Goal: Task Accomplishment & Management: Manage account settings

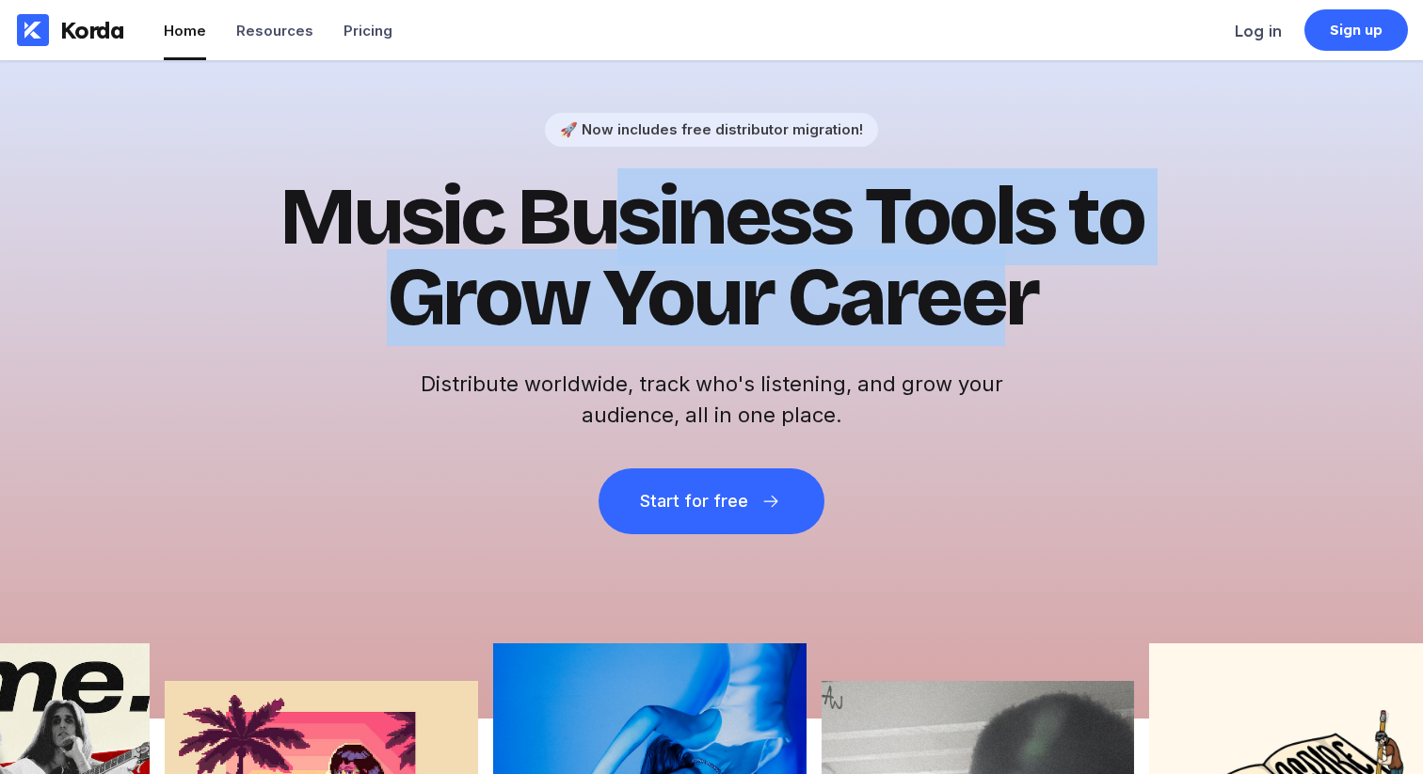
drag, startPoint x: 606, startPoint y: 237, endPoint x: 1013, endPoint y: 279, distance: 409.6
click at [1011, 279] on h1 "Music Business Tools to Grow Your Career" at bounding box center [711, 258] width 922 height 162
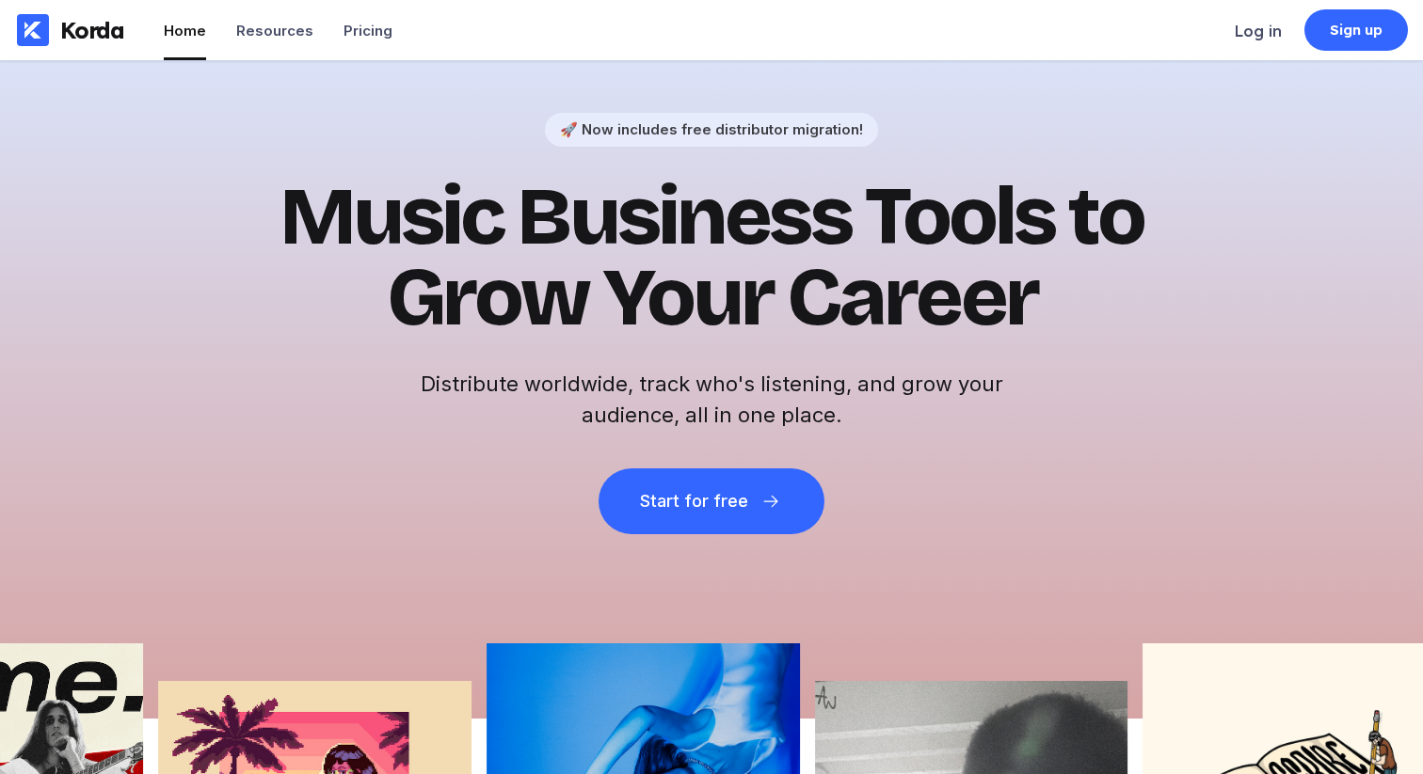
drag, startPoint x: 1032, startPoint y: 292, endPoint x: 1061, endPoint y: 298, distance: 29.9
click at [1041, 294] on h1 "Music Business Tools to Grow Your Career" at bounding box center [711, 258] width 922 height 162
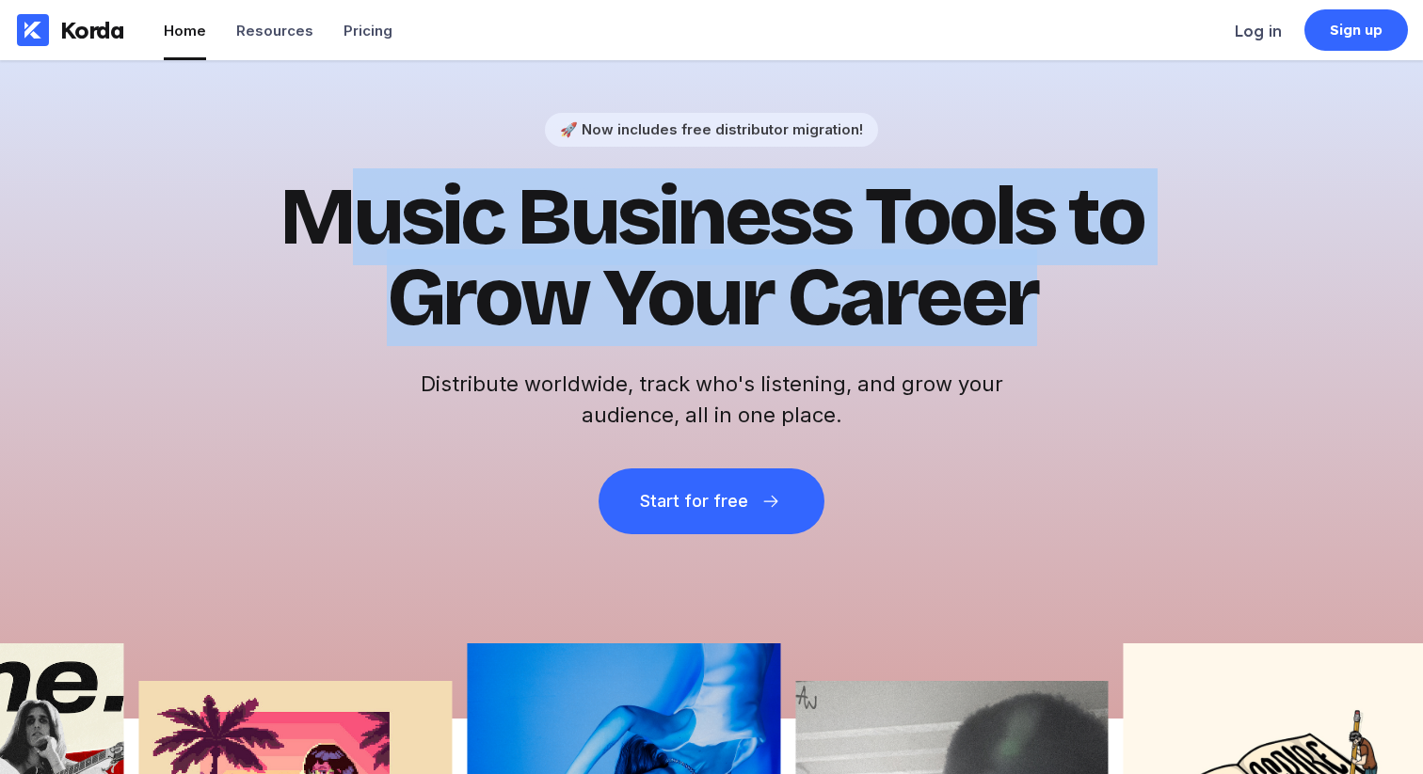
drag, startPoint x: 1112, startPoint y: 306, endPoint x: 336, endPoint y: 181, distance: 786.3
click at [340, 179] on h1 "Music Business Tools to Grow Your Career" at bounding box center [711, 258] width 922 height 162
drag, startPoint x: 336, startPoint y: 181, endPoint x: 376, endPoint y: 188, distance: 41.2
click at [353, 184] on h1 "Music Business Tools to Grow Your Career" at bounding box center [711, 258] width 922 height 162
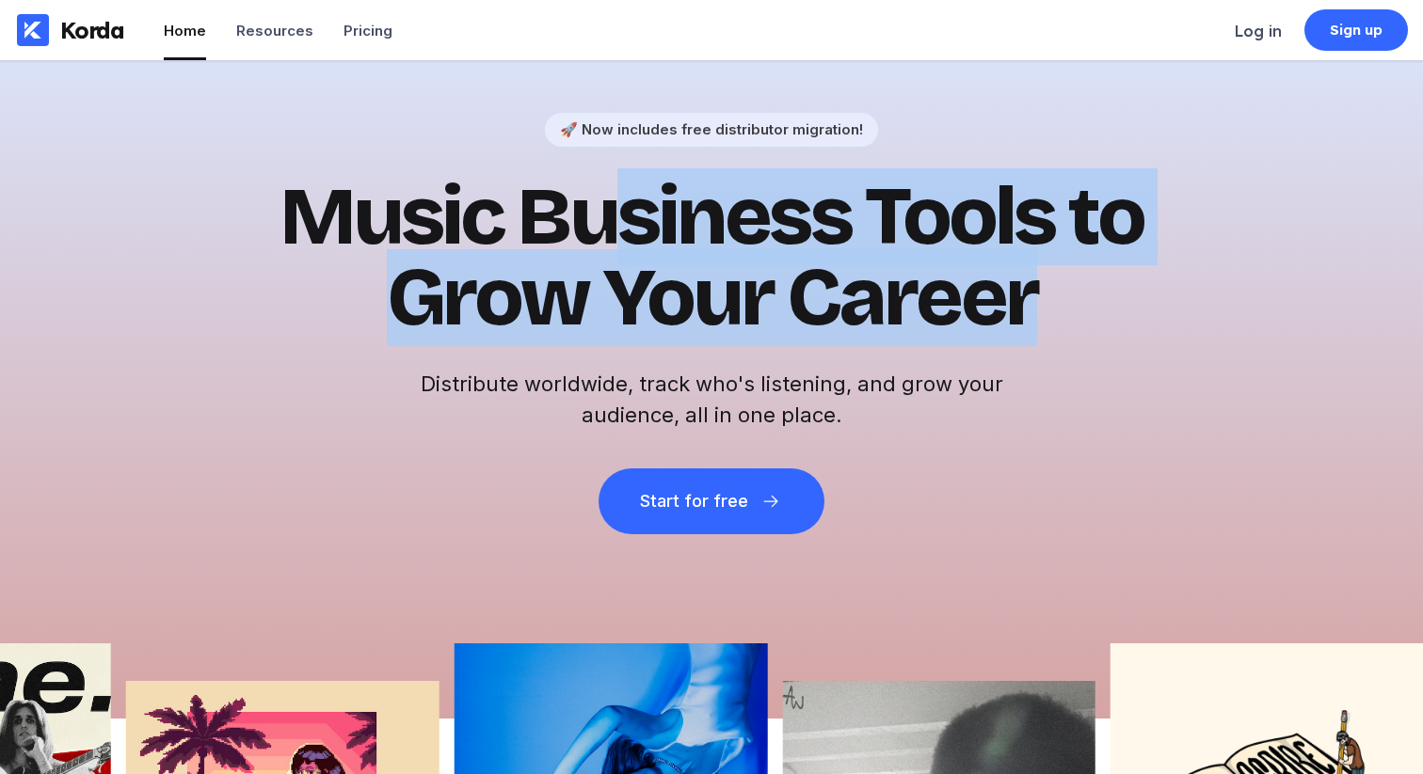
drag, startPoint x: 595, startPoint y: 192, endPoint x: 1191, endPoint y: 346, distance: 616.2
click at [1192, 346] on div "🚀 Now includes free distributor migration! Music Business Tools to Grow Your Ca…" at bounding box center [711, 389] width 1423 height 659
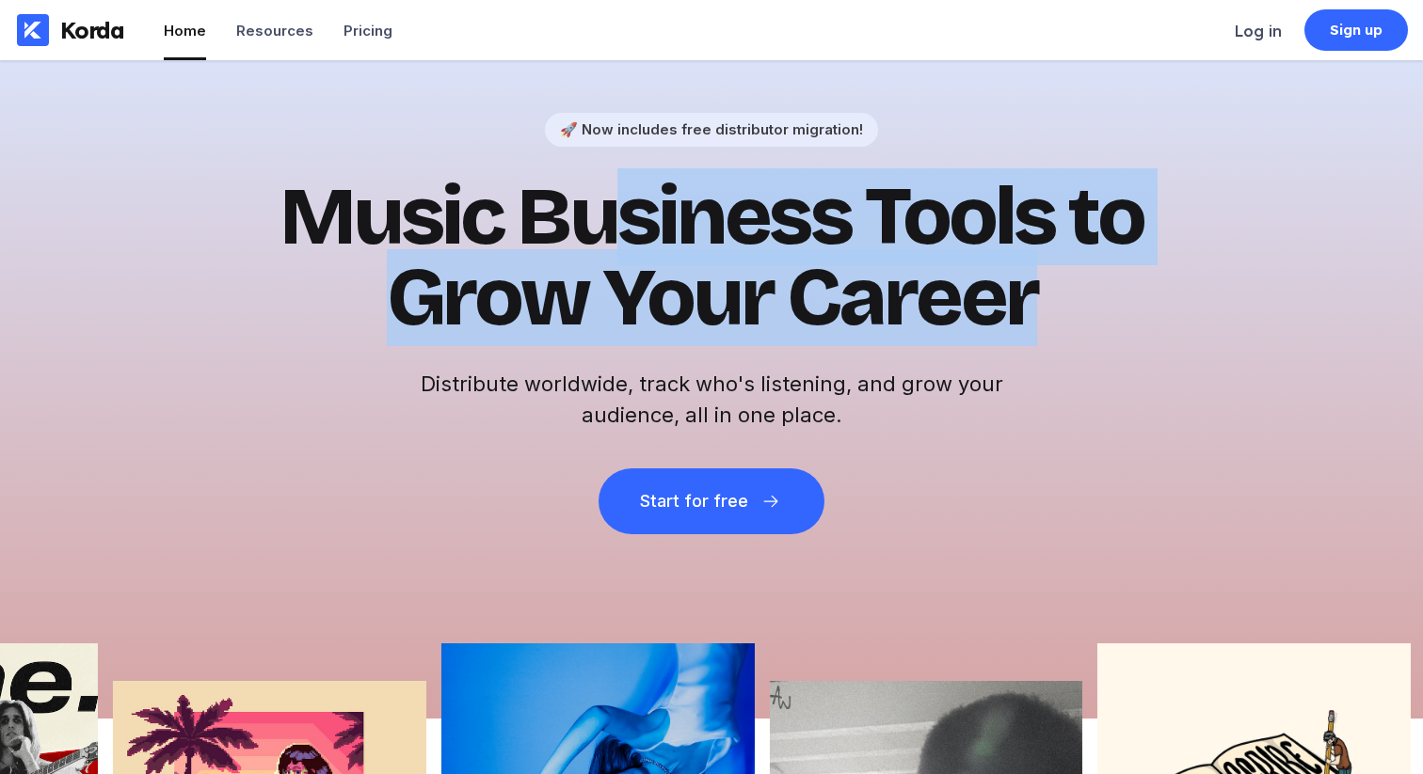
click at [1182, 335] on div "🚀 Now includes free distributor migration! Music Business Tools to Grow Your Ca…" at bounding box center [711, 389] width 1423 height 659
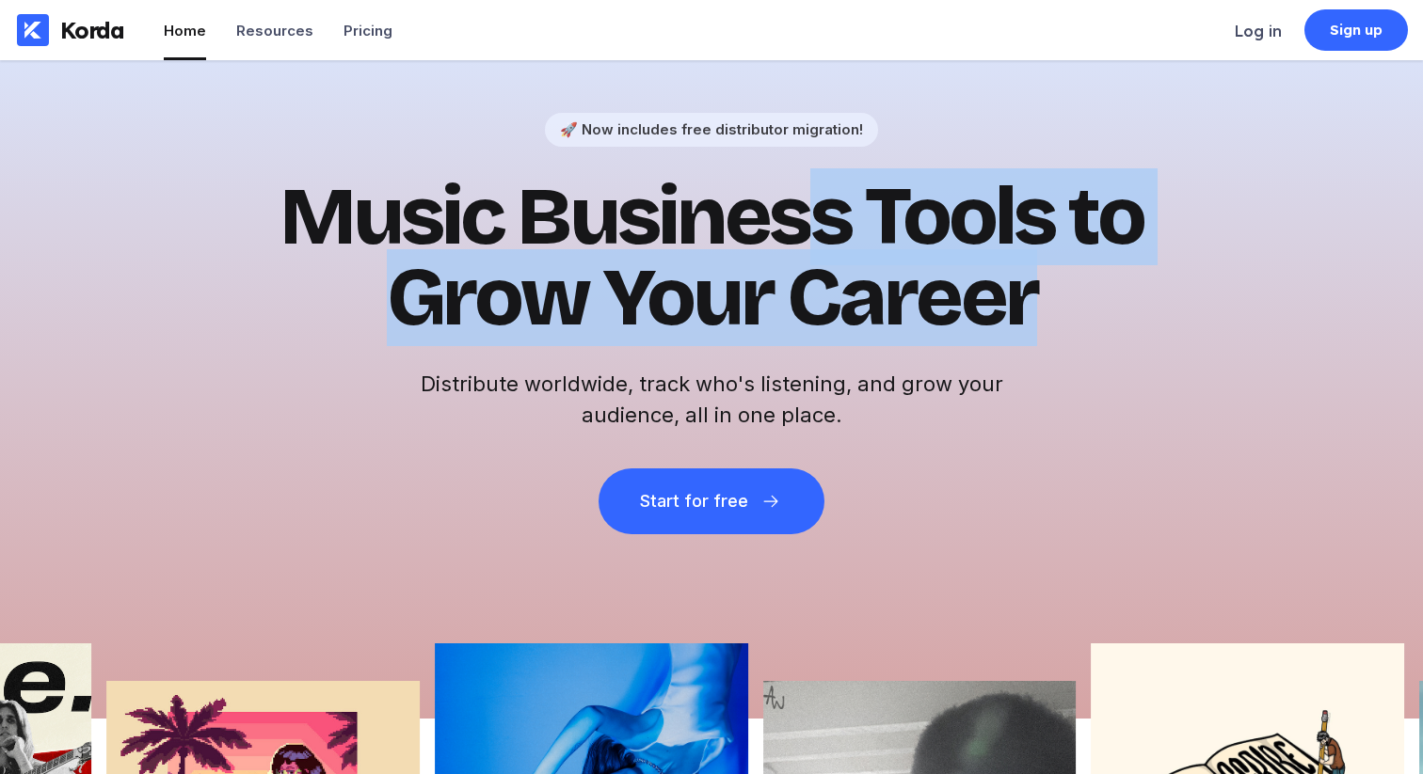
drag, startPoint x: 1021, startPoint y: 310, endPoint x: 1111, endPoint y: 270, distance: 99.0
click at [793, 199] on h1 "Music Business Tools to Grow Your Career" at bounding box center [711, 258] width 922 height 162
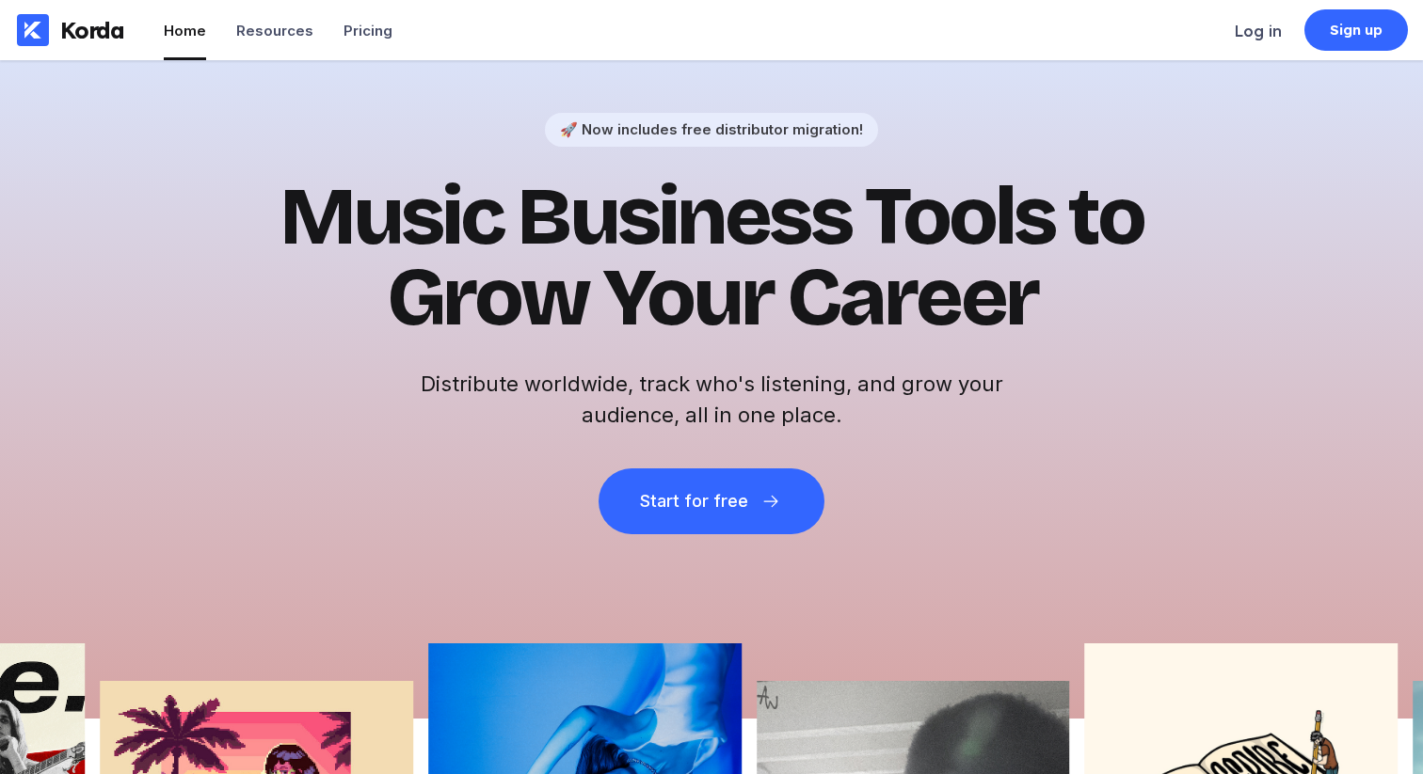
drag, startPoint x: 1236, startPoint y: 251, endPoint x: 1249, endPoint y: 122, distance: 129.5
click at [1235, 245] on div "🚀 Now includes free distributor migration! Music Business Tools to Grow Your Ca…" at bounding box center [711, 389] width 1423 height 659
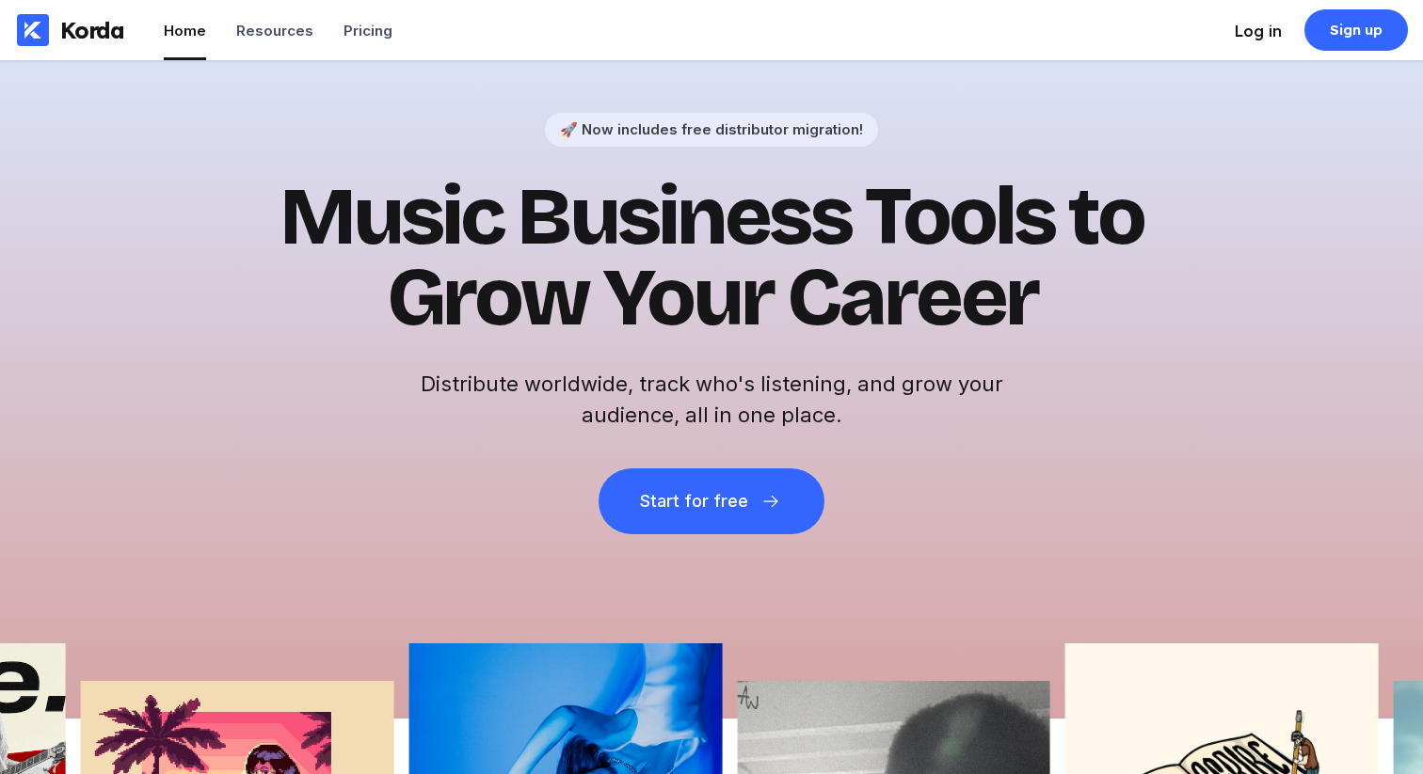
click at [1264, 25] on div "Log in" at bounding box center [1257, 31] width 47 height 19
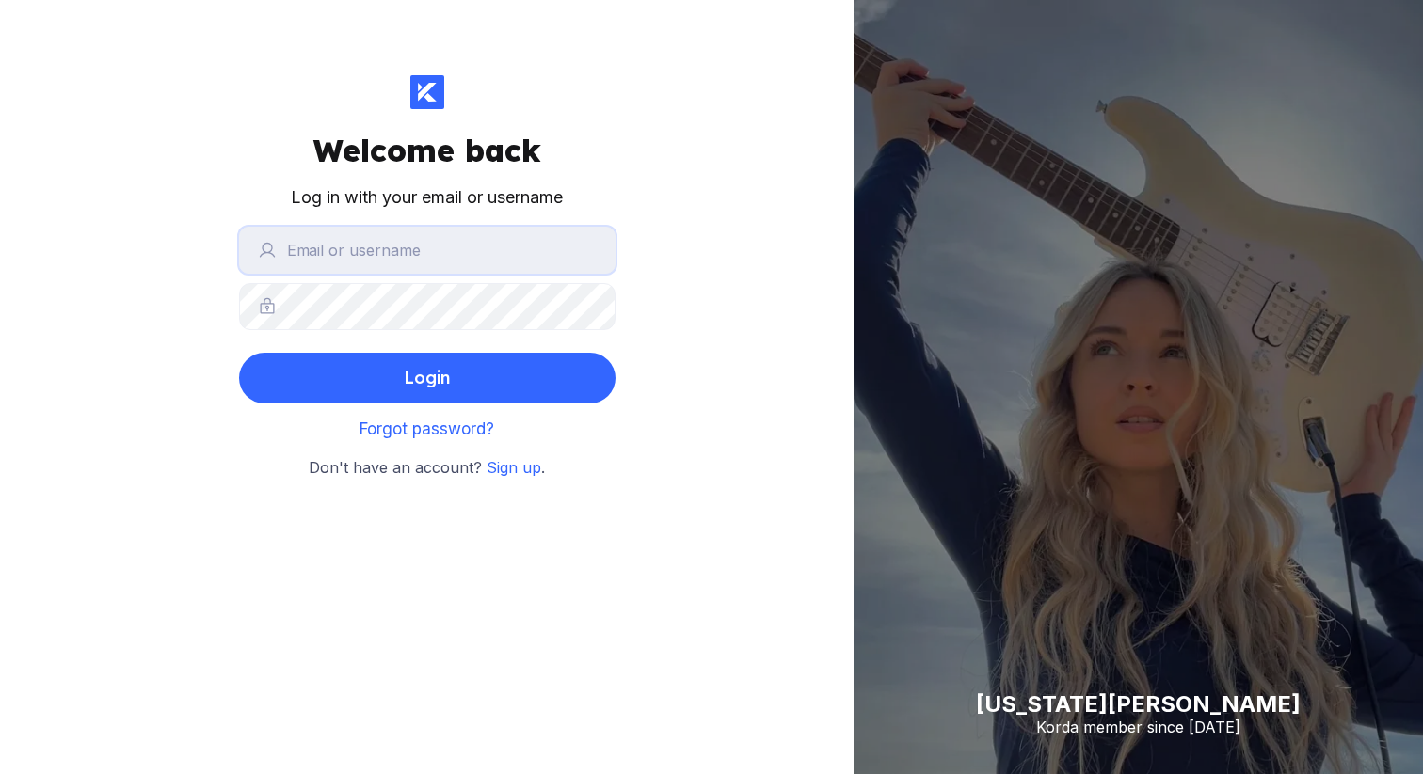
click at [483, 269] on input "text" at bounding box center [427, 250] width 376 height 47
type input "malimccalla"
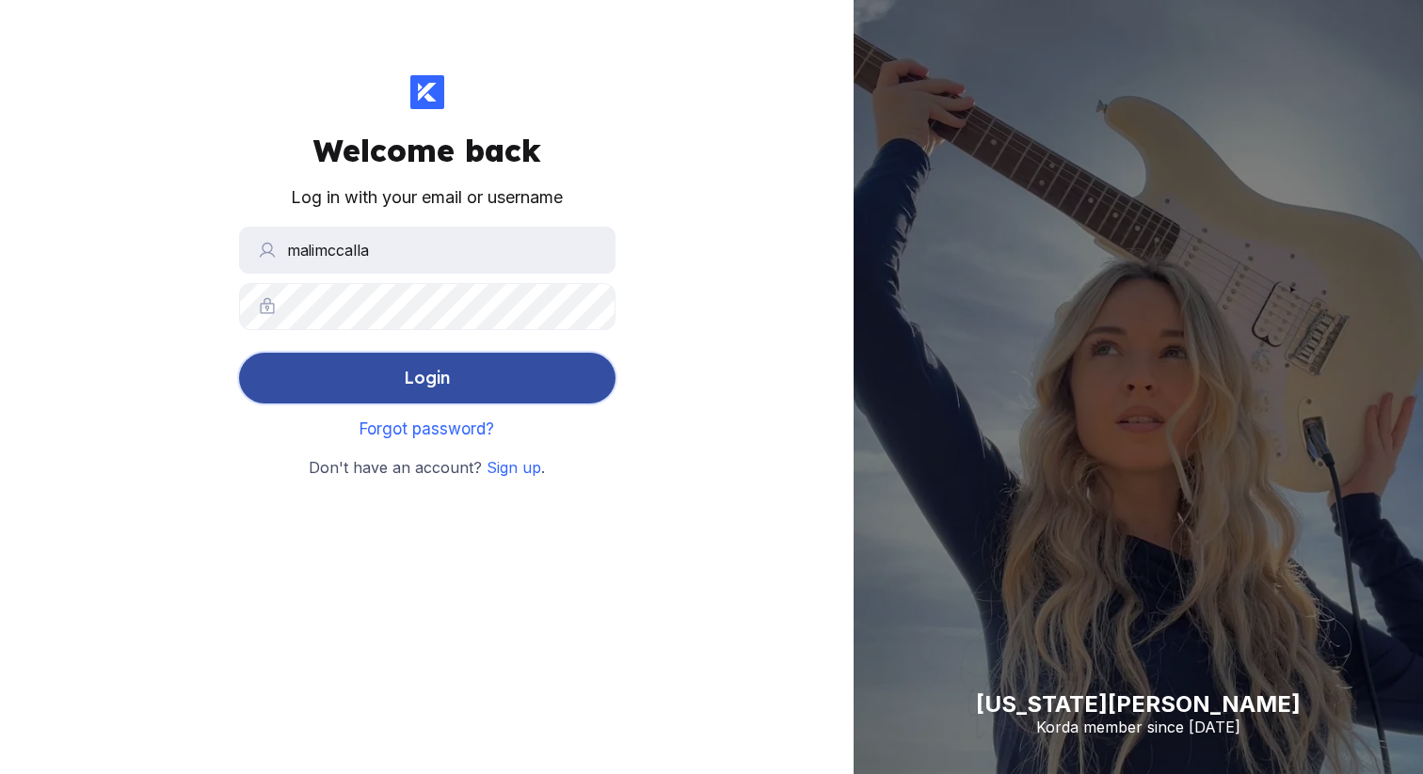
click at [505, 390] on button "Login" at bounding box center [427, 378] width 376 height 51
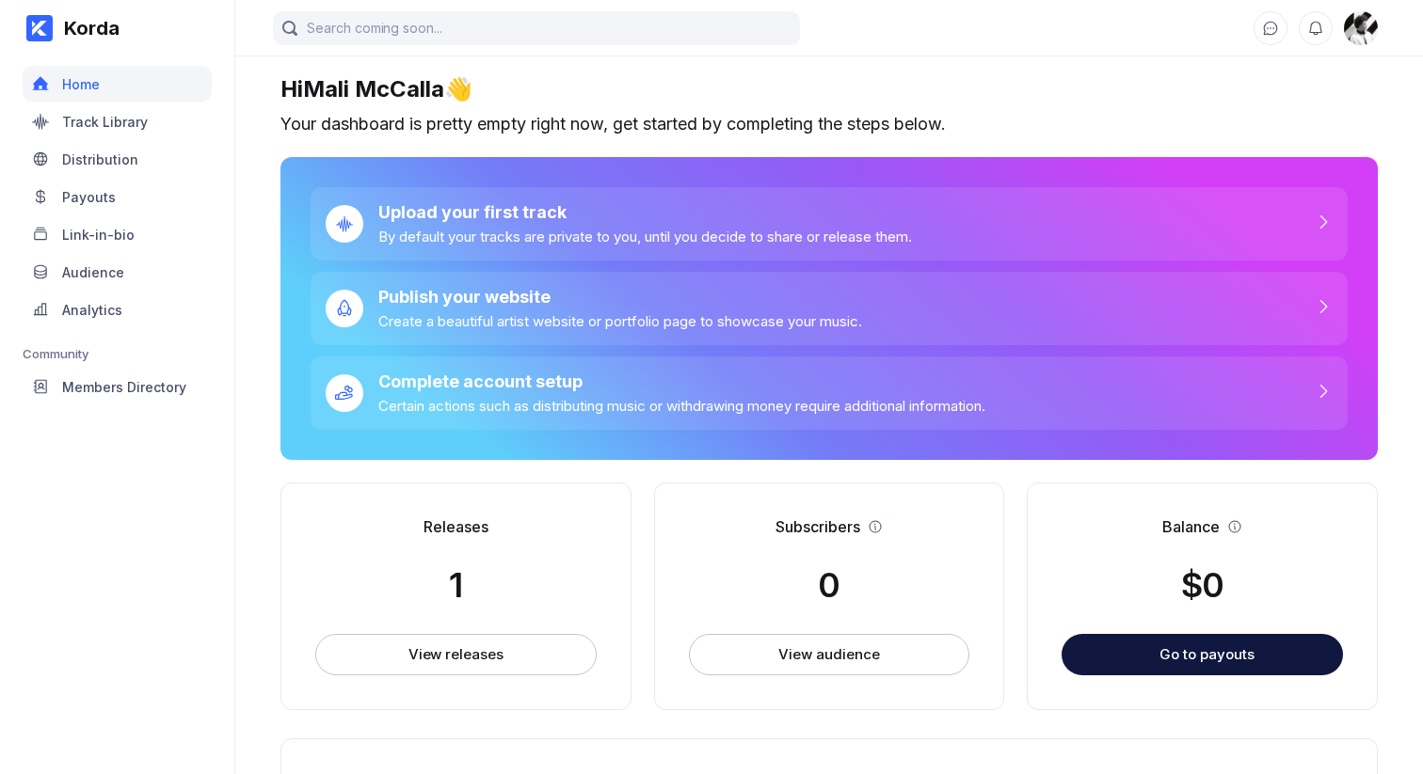
click at [151, 590] on div "Korda Home Track Library Distribution Payouts Link-in-bio Audience Analytics Co…" at bounding box center [117, 387] width 235 height 774
click at [103, 123] on div "Track Library" at bounding box center [105, 122] width 86 height 16
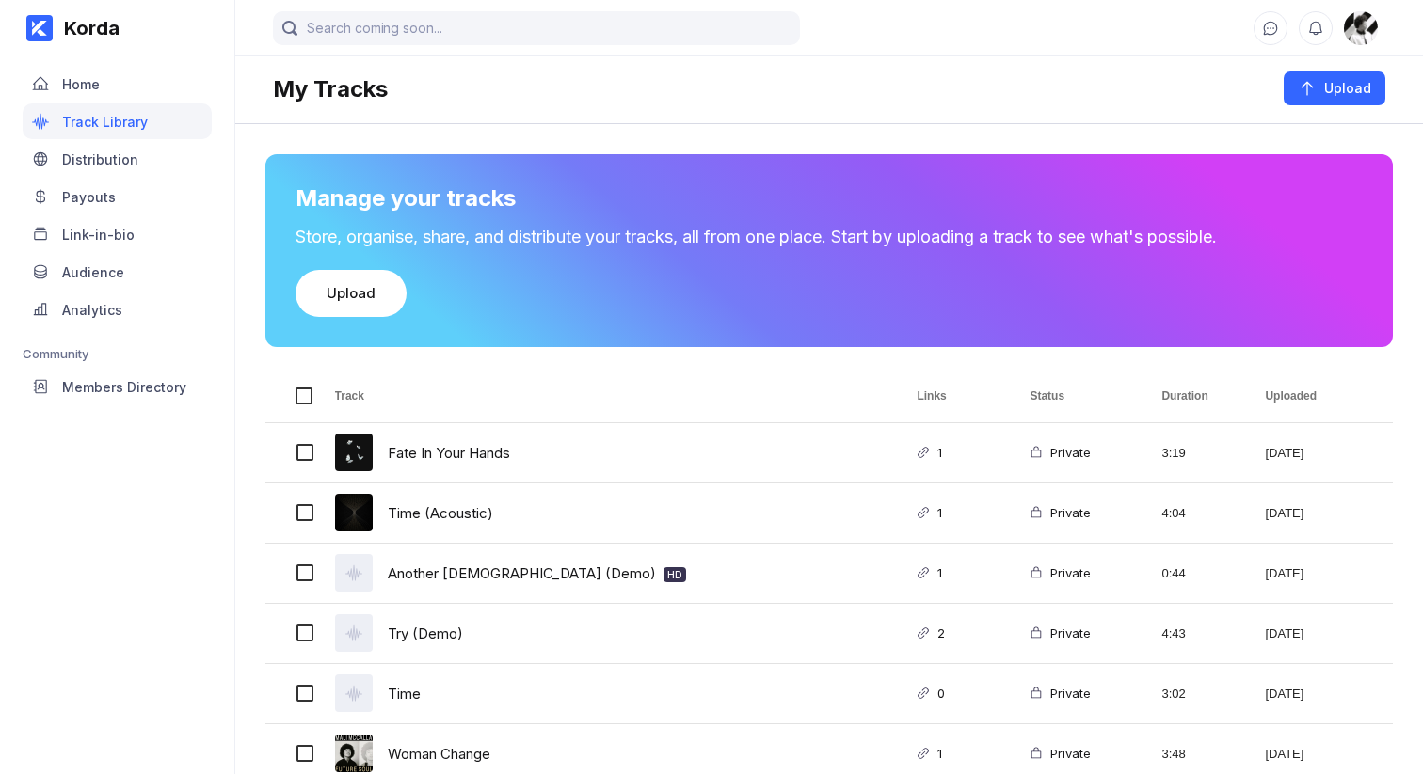
click at [108, 62] on div "Home Track Library Distribution Payouts Link-in-bio Audience Analytics Communit…" at bounding box center [117, 231] width 189 height 350
click at [80, 167] on div "Distribution" at bounding box center [117, 159] width 189 height 36
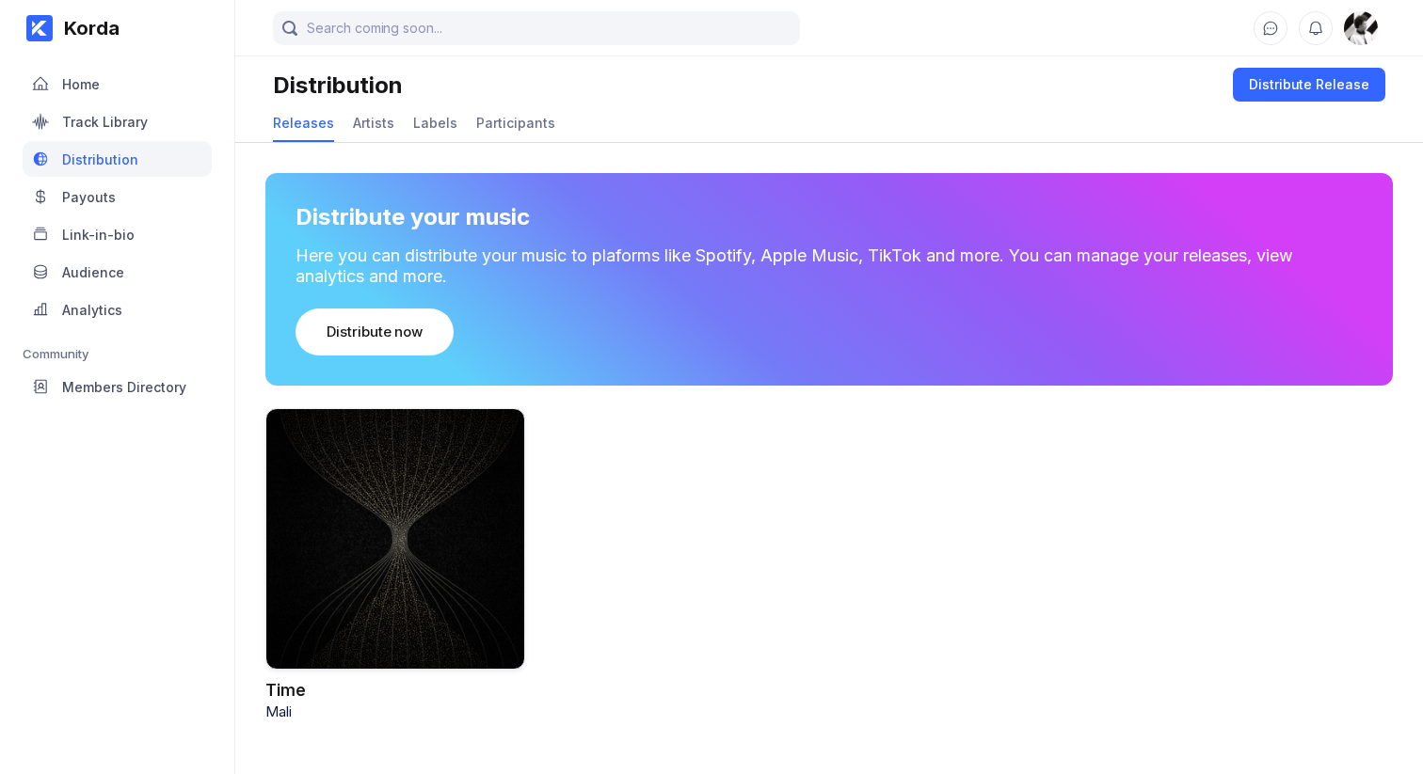
click at [357, 621] on div at bounding box center [395, 539] width 260 height 262
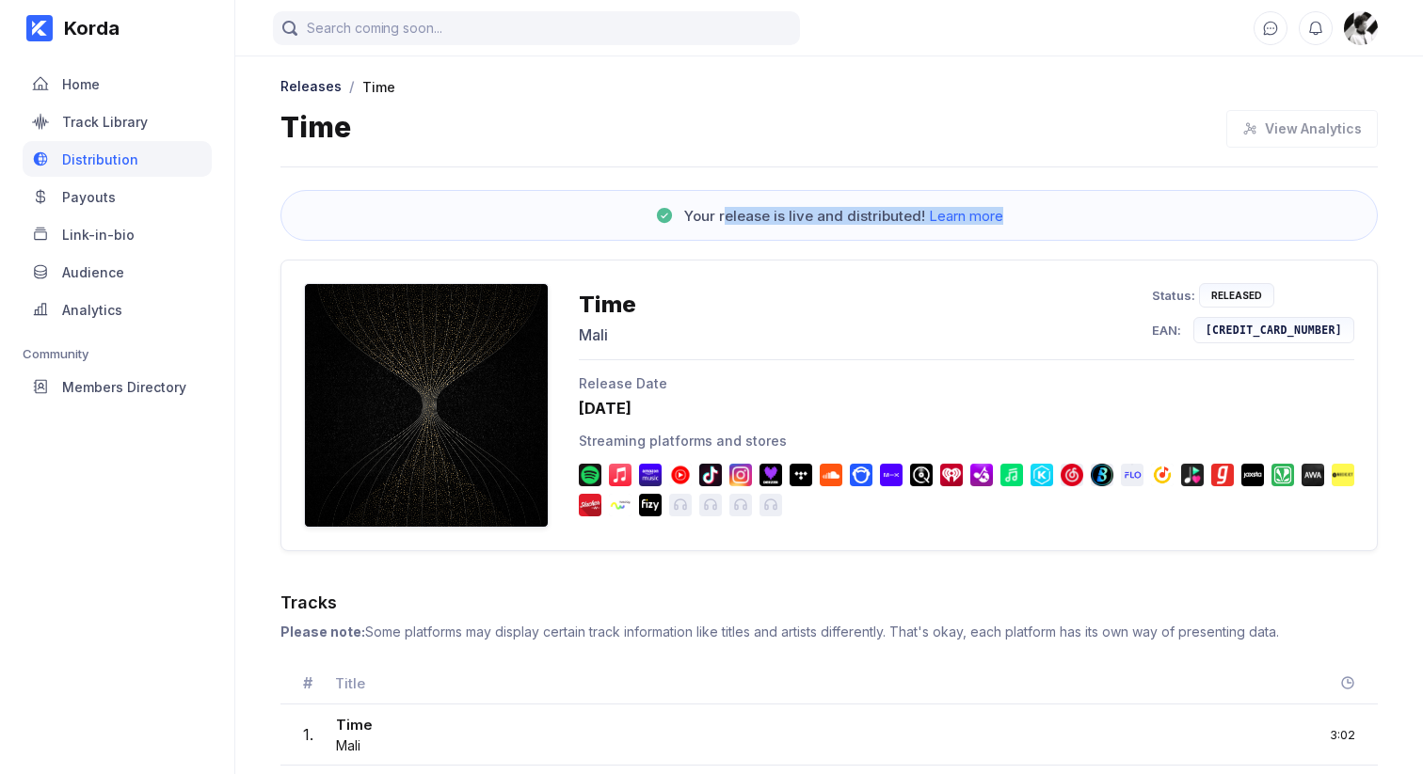
drag, startPoint x: 727, startPoint y: 211, endPoint x: 1090, endPoint y: 209, distance: 362.3
click at [1084, 209] on div "Your release is live and distributed! Learn more" at bounding box center [828, 215] width 1097 height 51
click at [1091, 209] on div "Your release is live and distributed! Learn more" at bounding box center [828, 215] width 1097 height 51
click at [1077, 214] on div "Your release is live and distributed! Learn more" at bounding box center [828, 215] width 1097 height 51
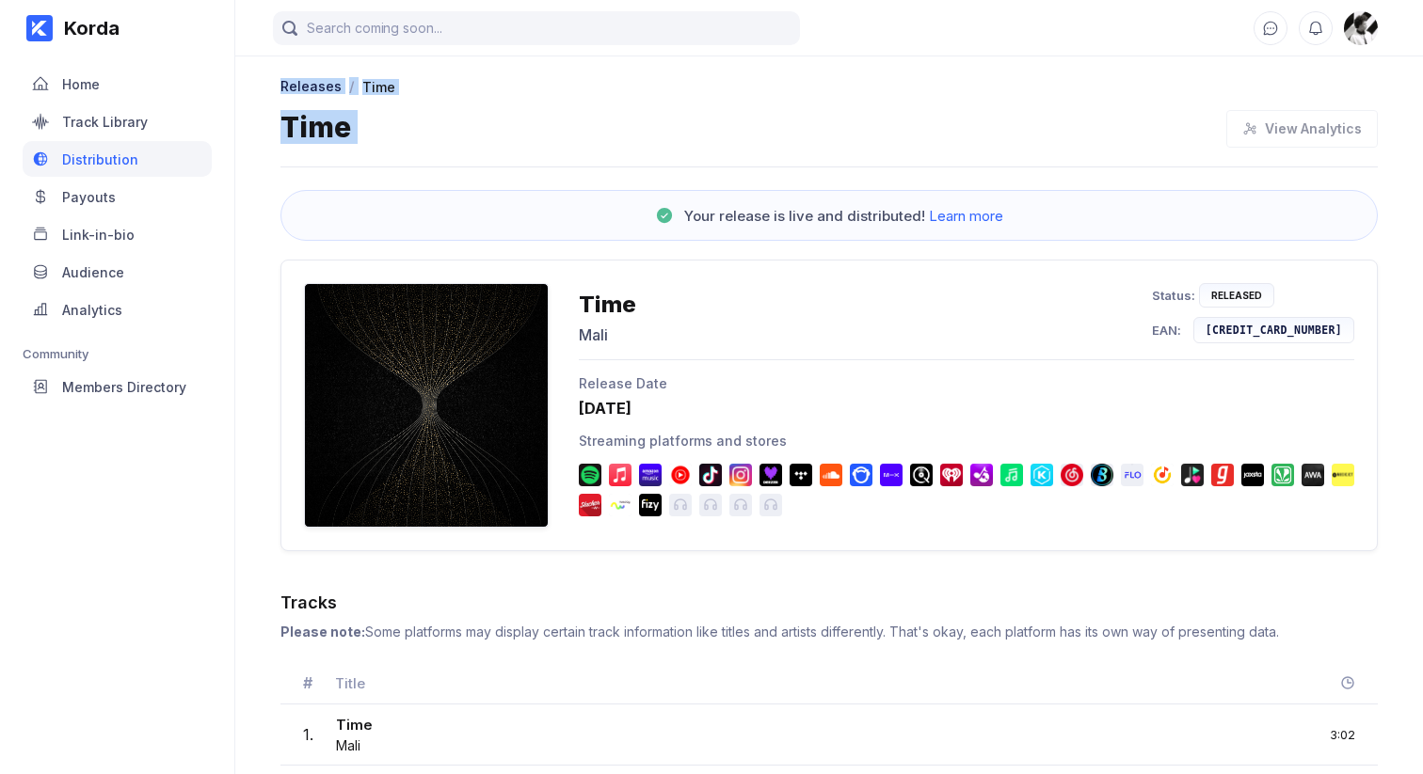
drag, startPoint x: 1125, startPoint y: 164, endPoint x: 261, endPoint y: 77, distance: 869.0
click at [261, 77] on div "Releases / Time Time View Analytics Your release is live and distributed! Learn…" at bounding box center [828, 419] width 1187 height 732
click at [350, 146] on div "Time View Analytics" at bounding box center [828, 138] width 1097 height 57
click at [343, 141] on div "Time" at bounding box center [315, 129] width 71 height 38
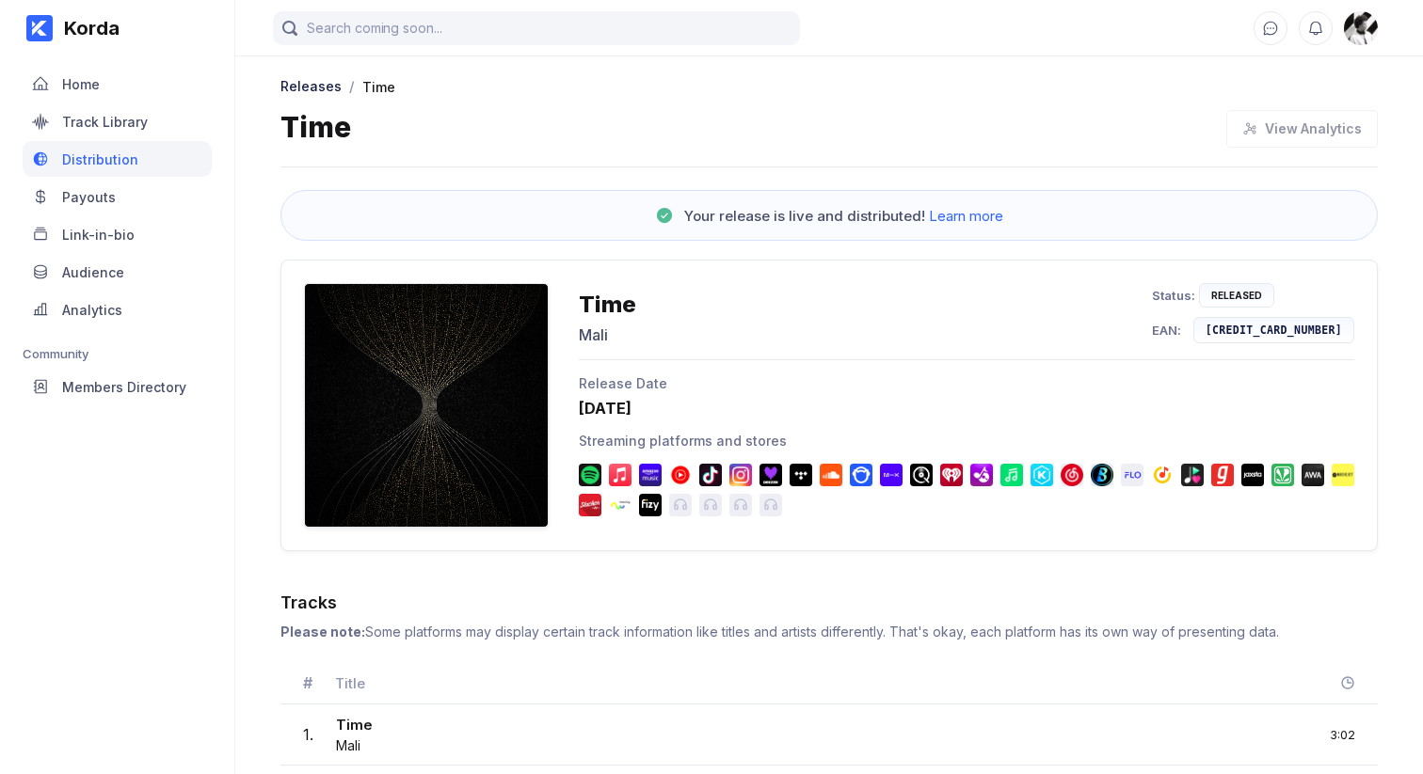
click at [364, 140] on div "Time View Analytics" at bounding box center [828, 138] width 1097 height 57
click at [127, 74] on div "Home" at bounding box center [117, 84] width 189 height 36
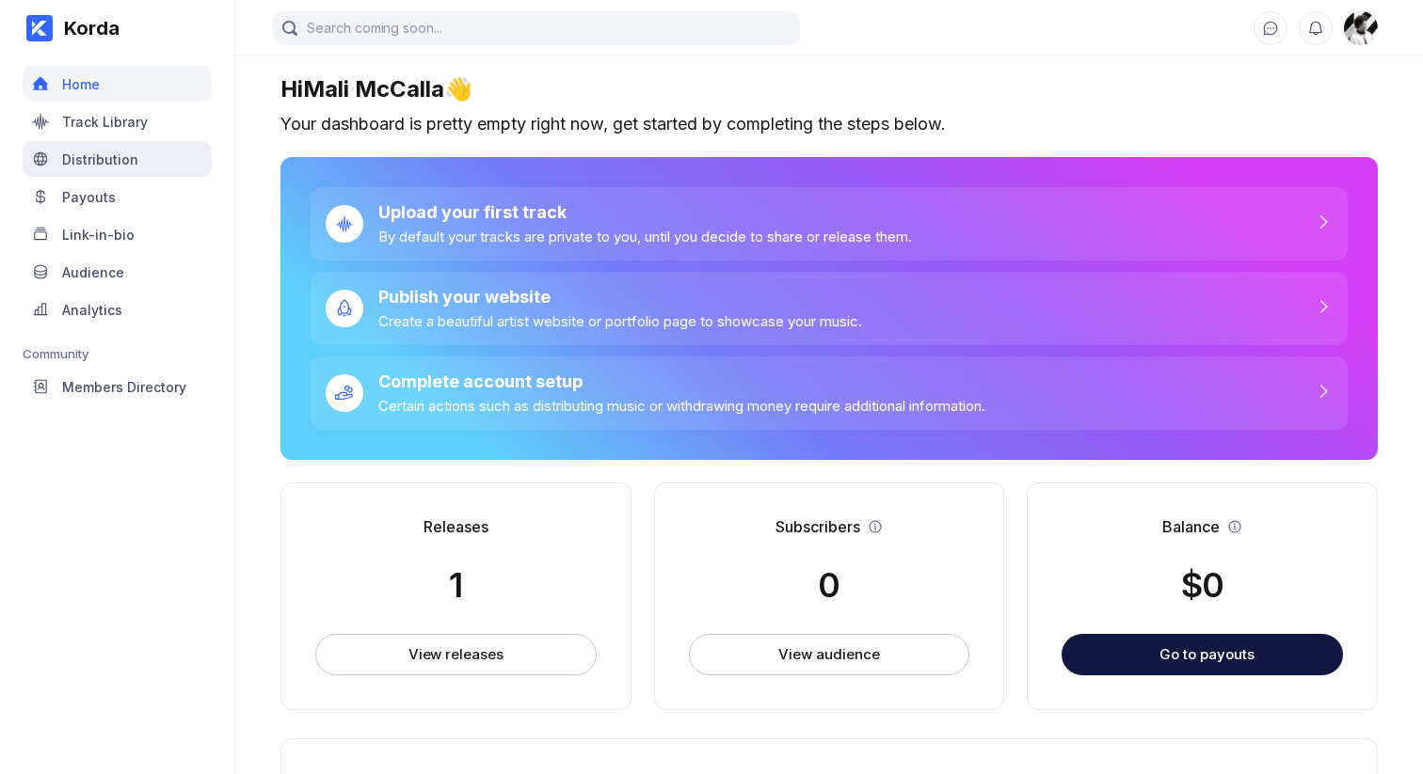
click at [133, 168] on div "Distribution" at bounding box center [117, 159] width 189 height 36
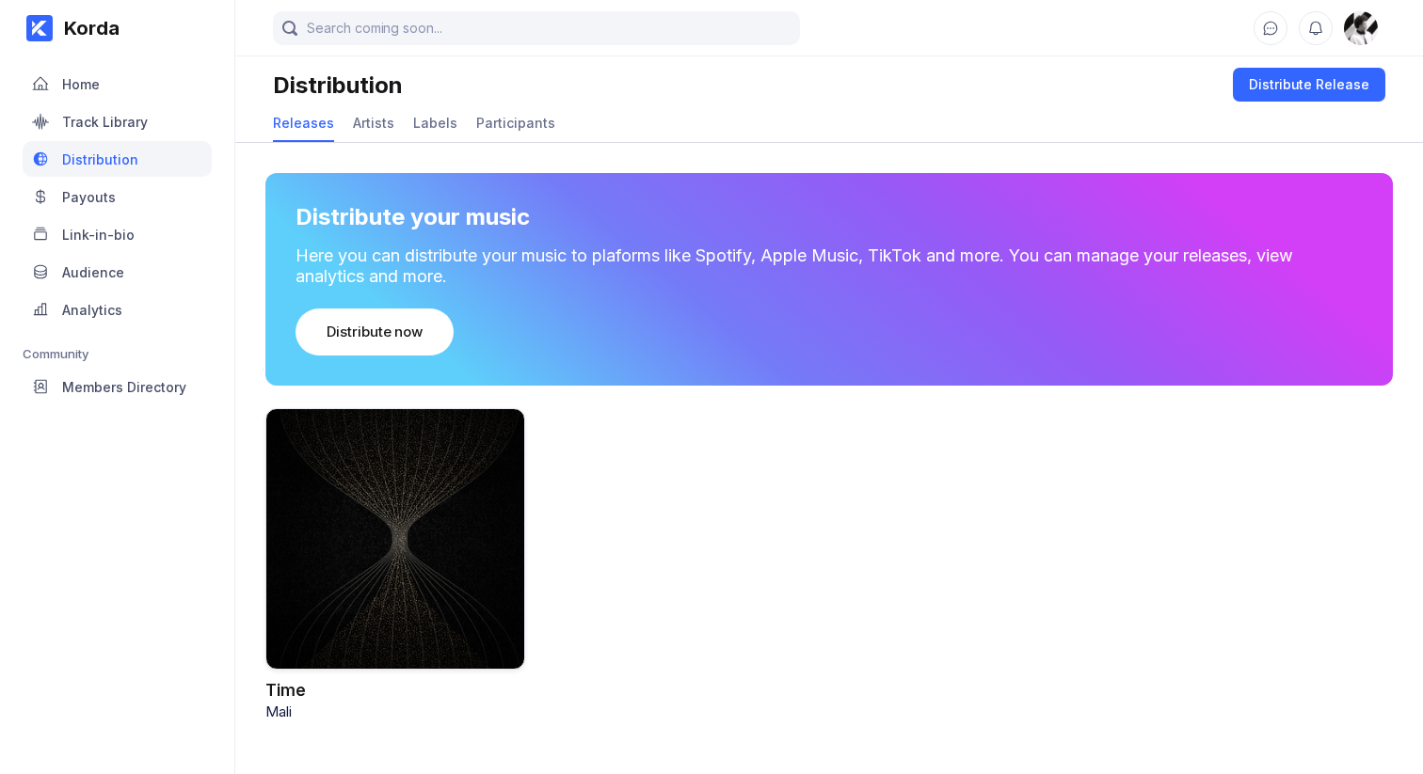
click at [443, 455] on div at bounding box center [395, 539] width 260 height 262
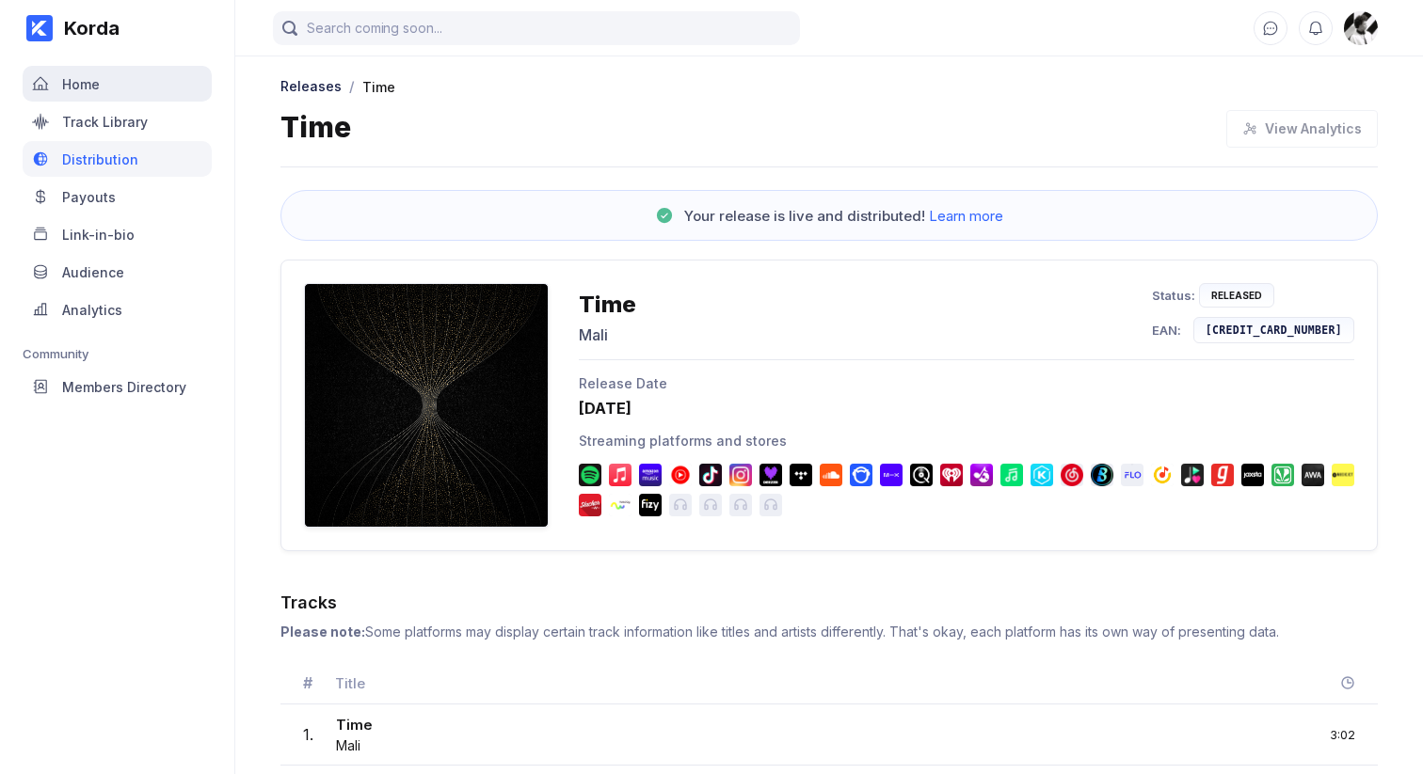
click at [119, 84] on div "Home" at bounding box center [117, 84] width 189 height 36
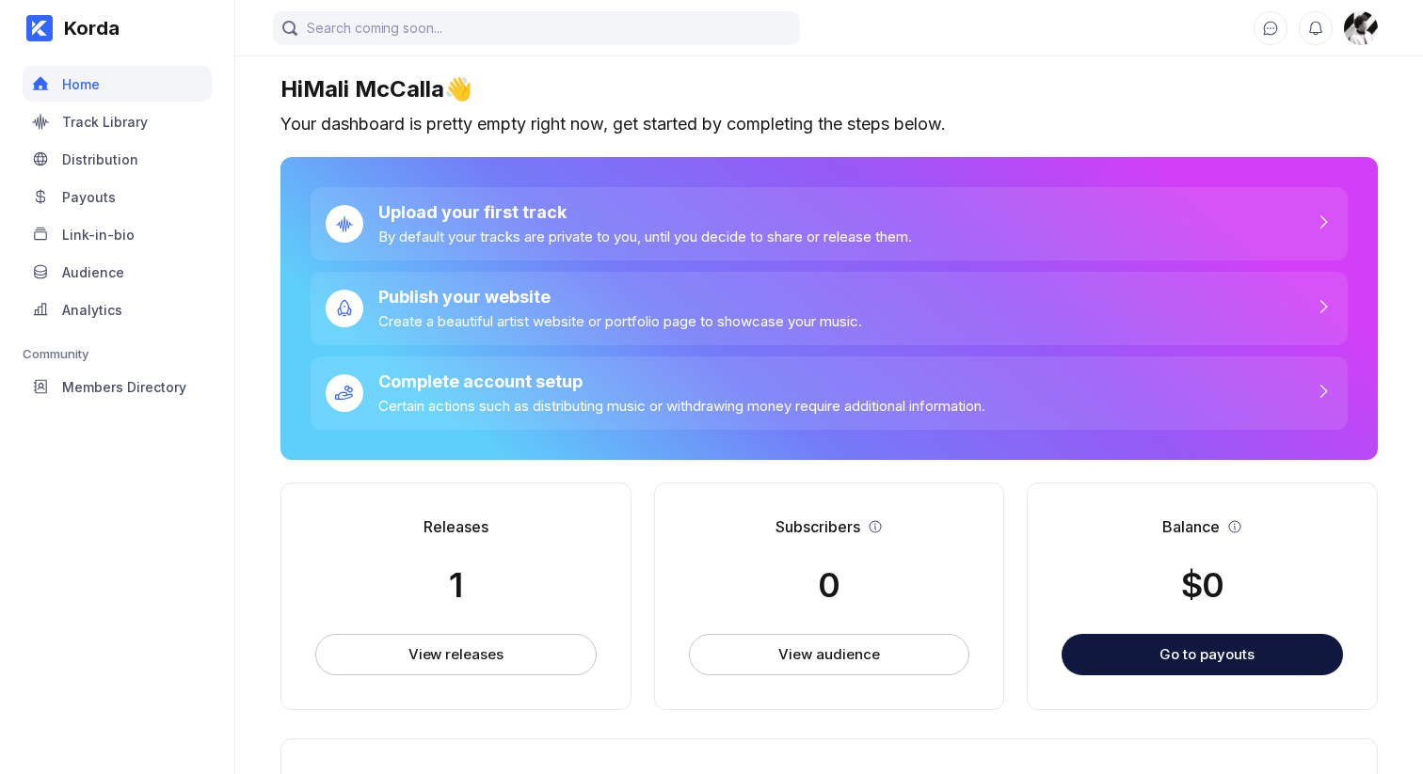
click at [124, 118] on div "Track Library" at bounding box center [105, 122] width 86 height 16
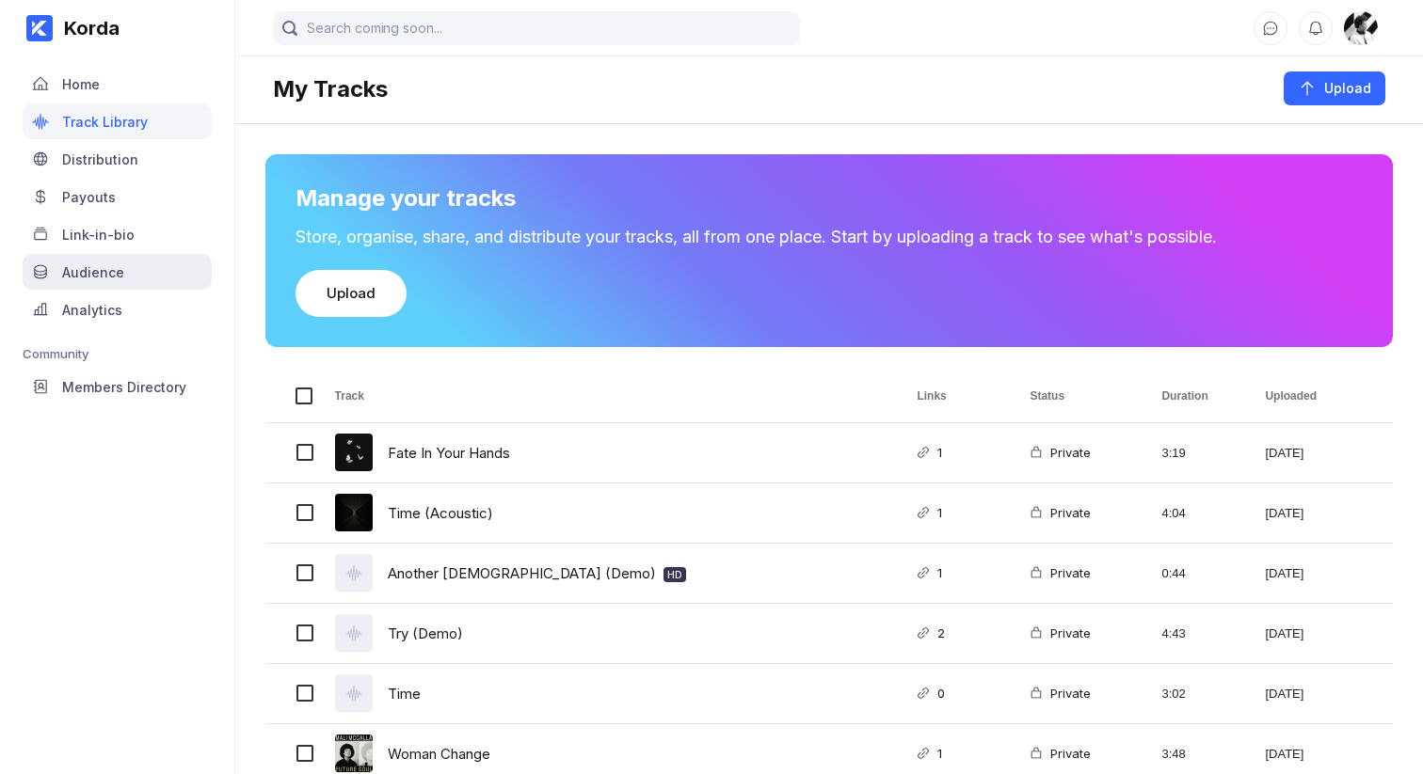
click at [117, 260] on div "Audience" at bounding box center [117, 272] width 189 height 36
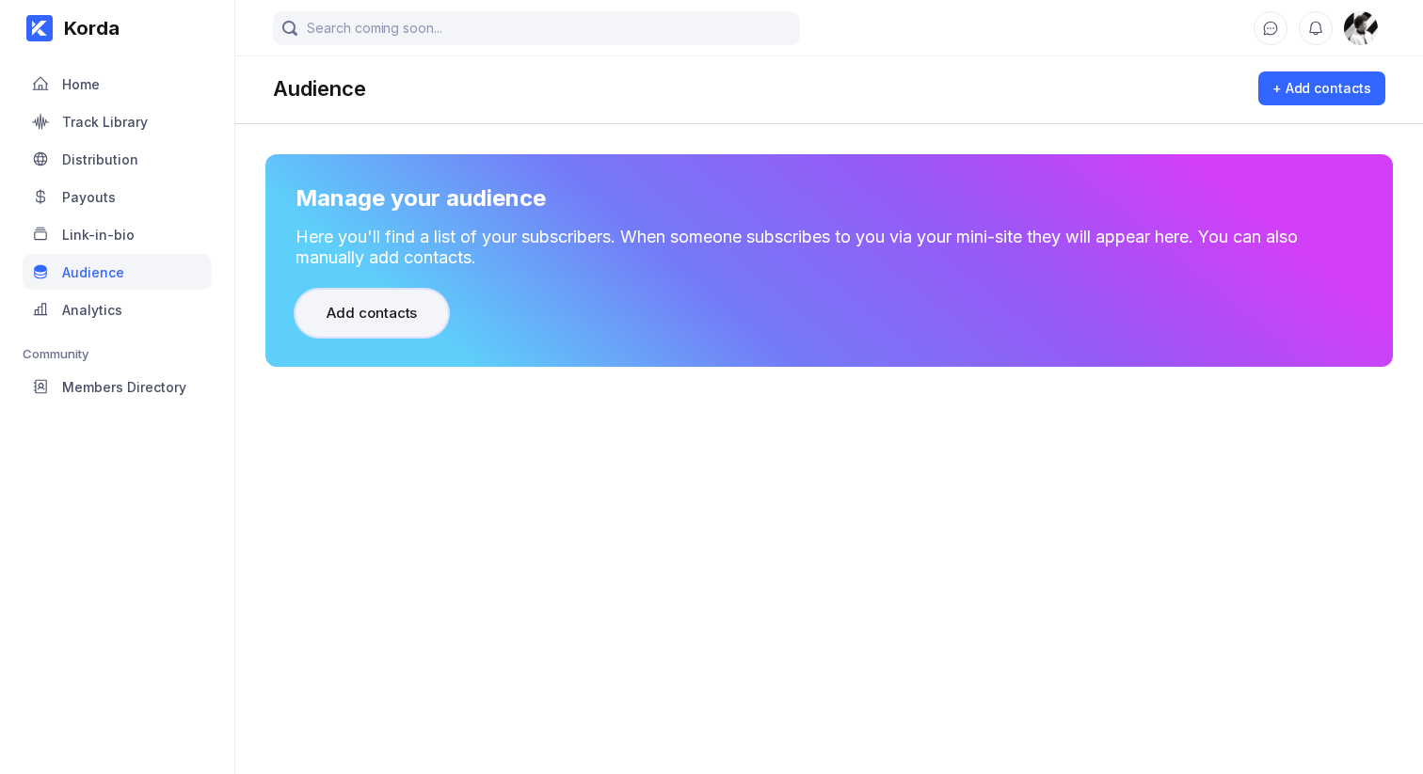
click at [401, 320] on div "Add contacts" at bounding box center [371, 313] width 90 height 19
click at [114, 85] on div "Home" at bounding box center [117, 84] width 189 height 36
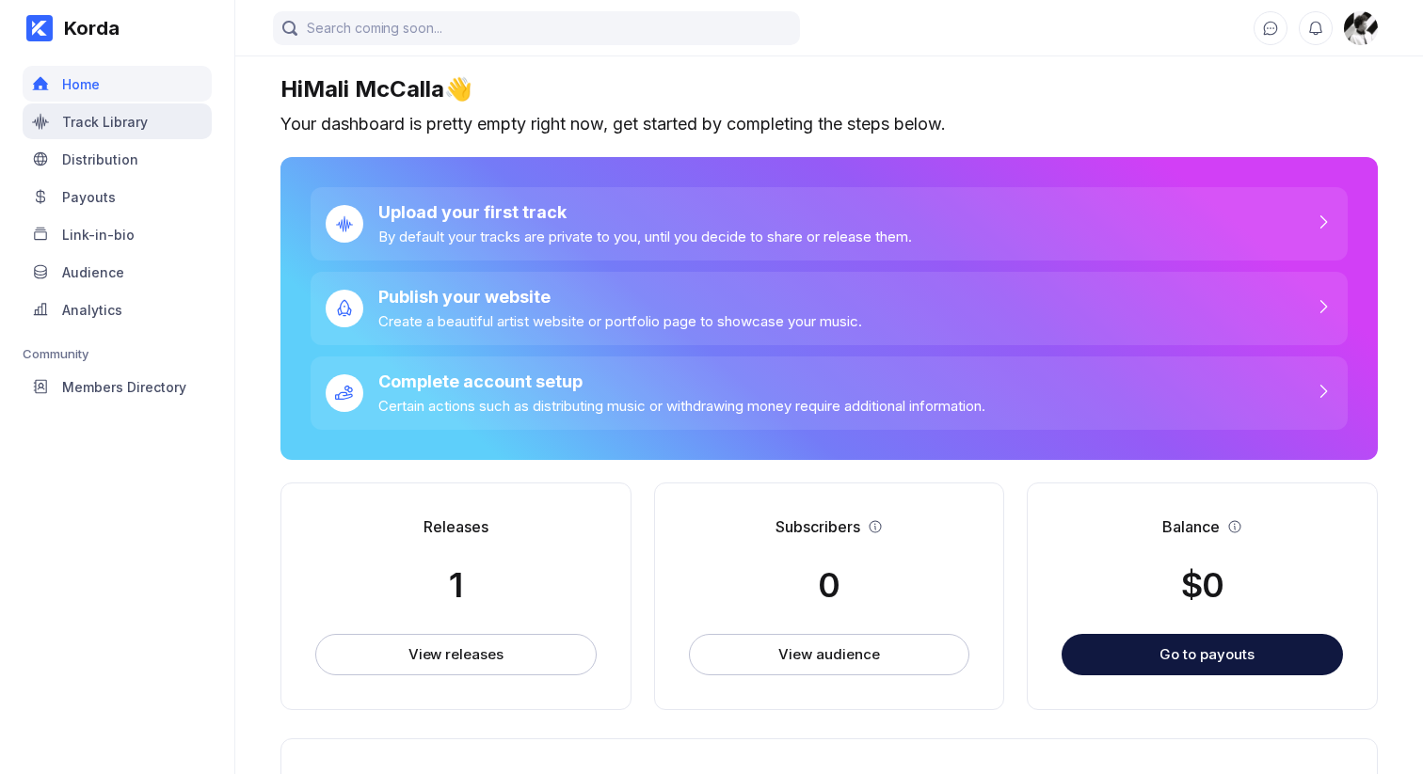
click at [89, 138] on div "Track Library" at bounding box center [117, 121] width 189 height 36
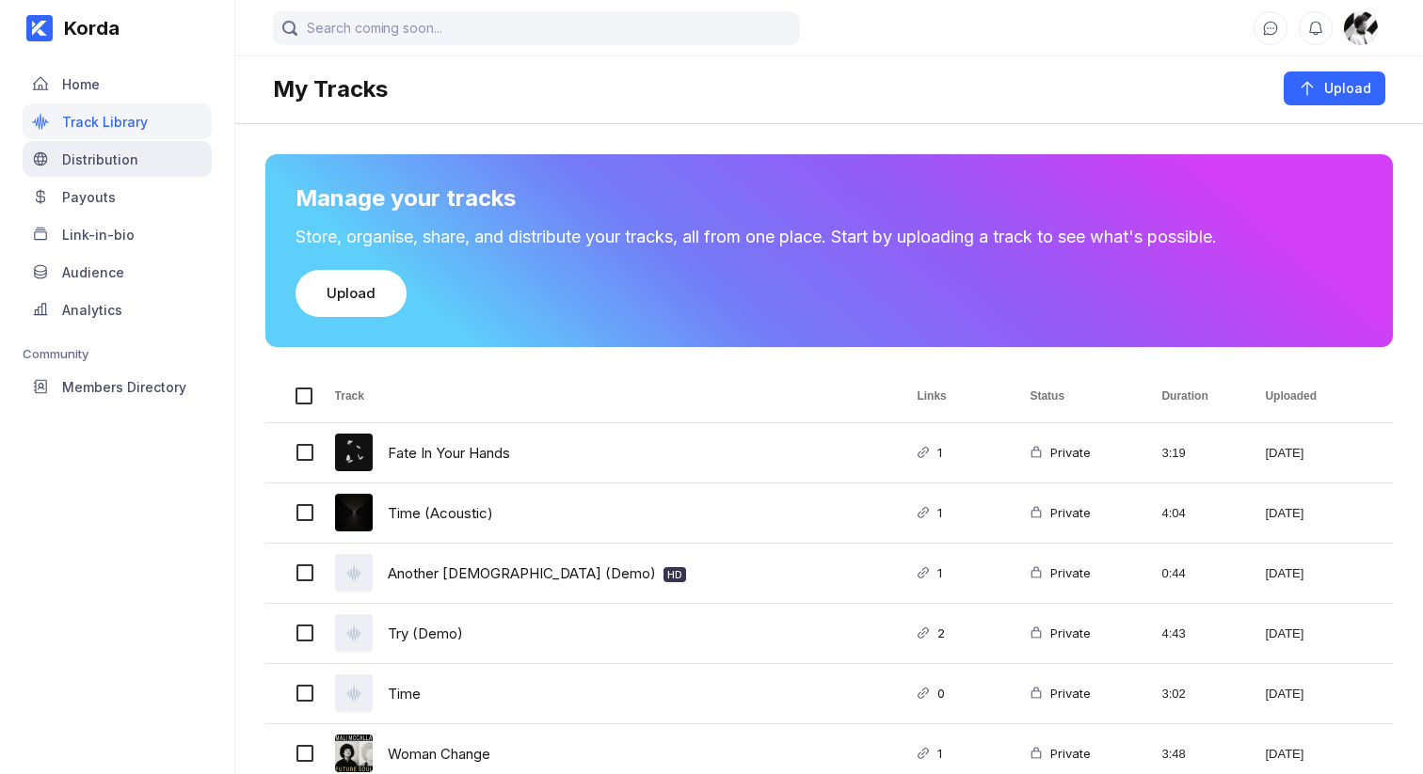
click at [96, 158] on div "Distribution" at bounding box center [100, 159] width 76 height 16
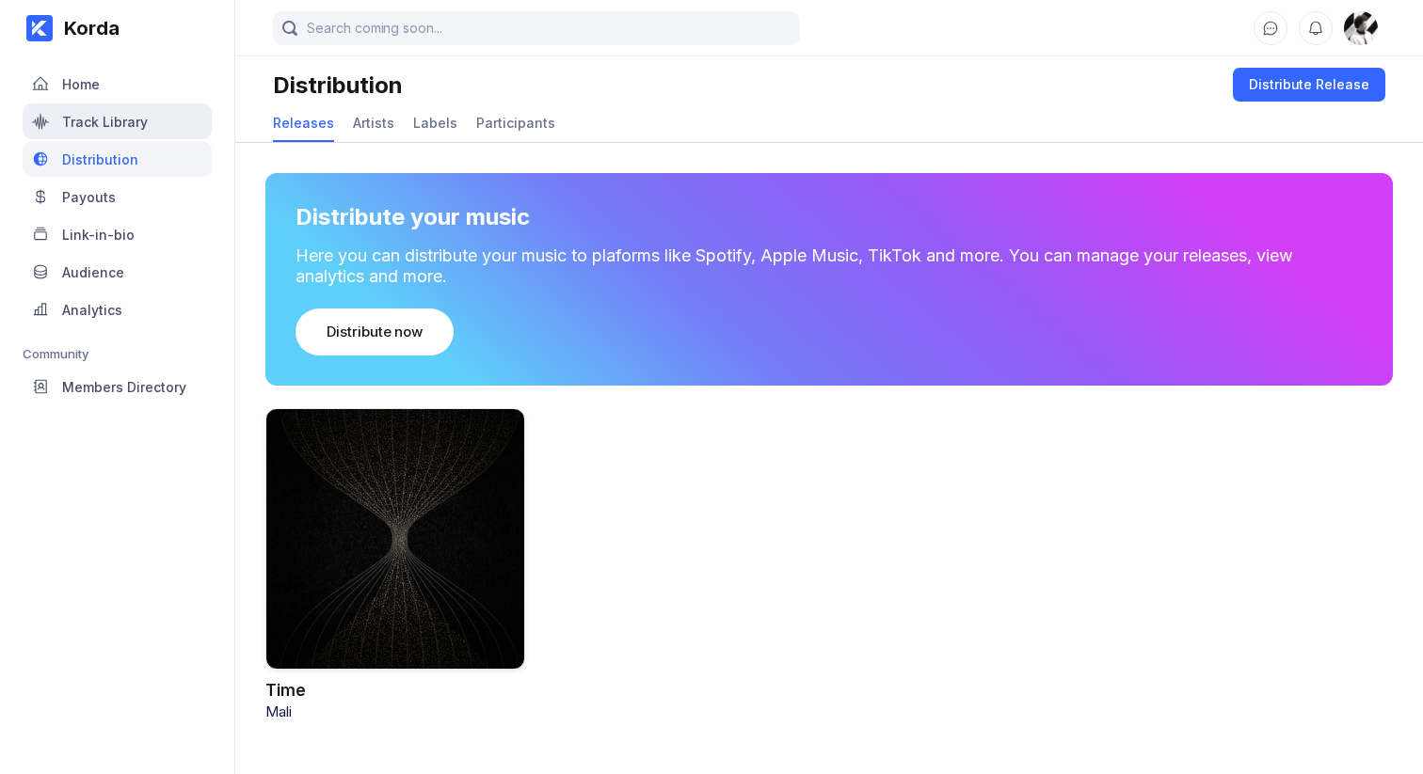
click at [101, 111] on div "Track Library" at bounding box center [117, 121] width 189 height 36
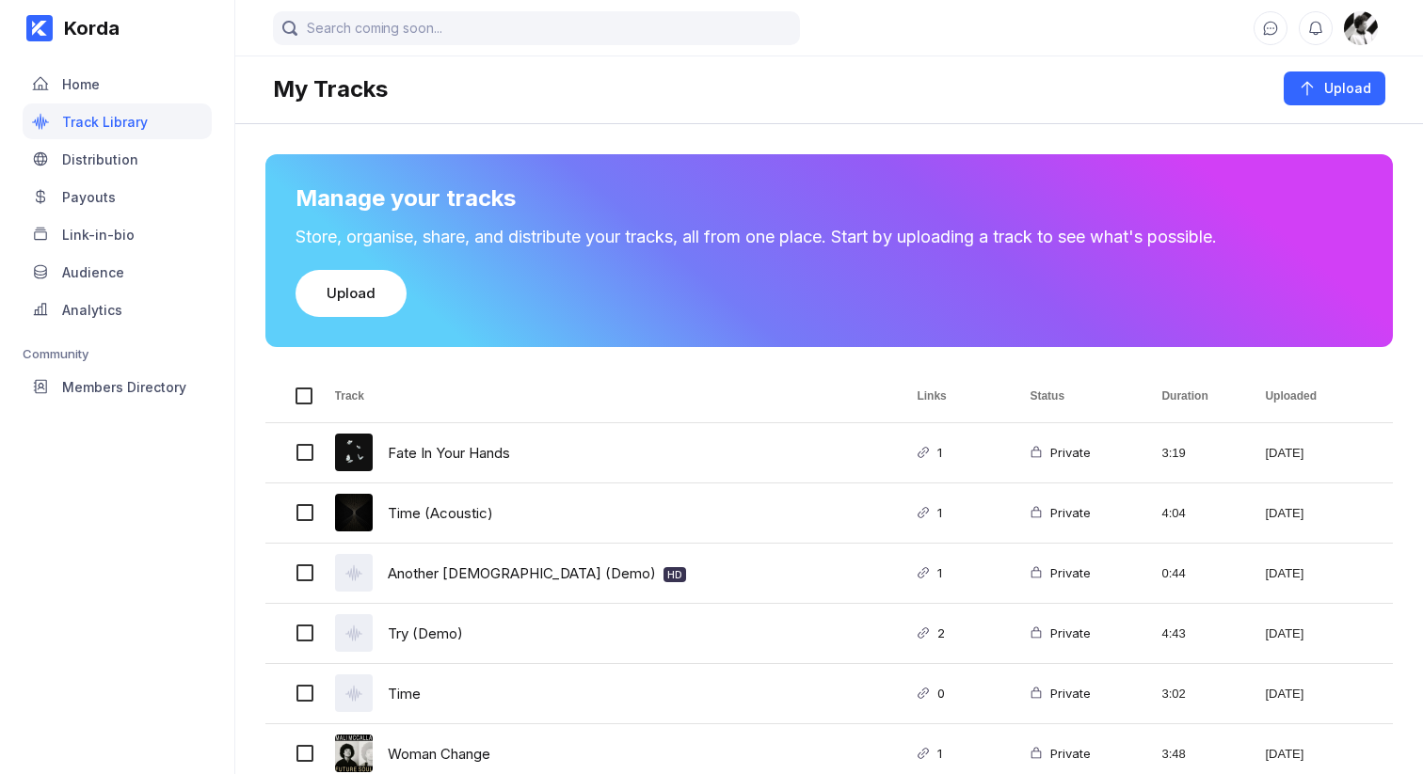
click at [565, 422] on div "Track Links Status" at bounding box center [829, 397] width 1128 height 54
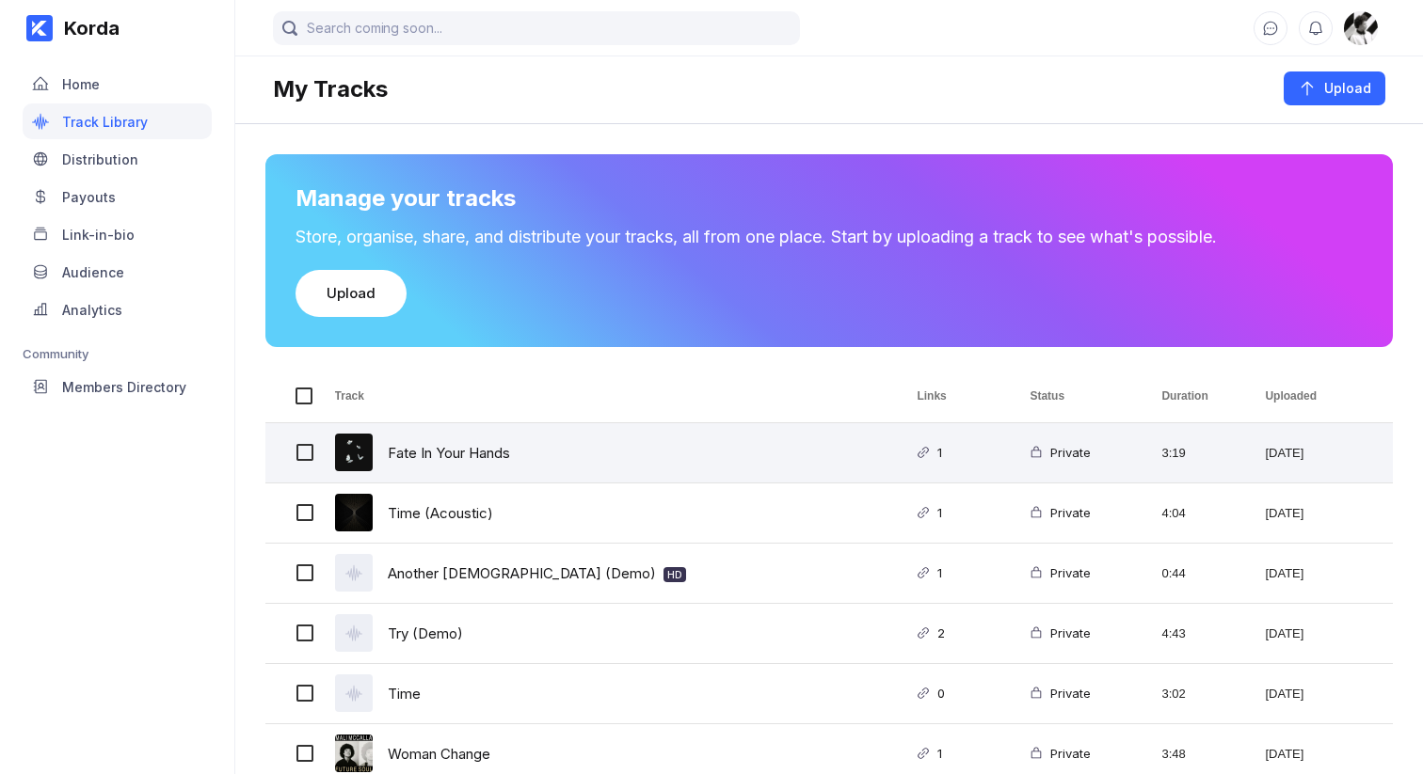
click at [576, 448] on div "Fate In Your Hands" at bounding box center [603, 452] width 582 height 59
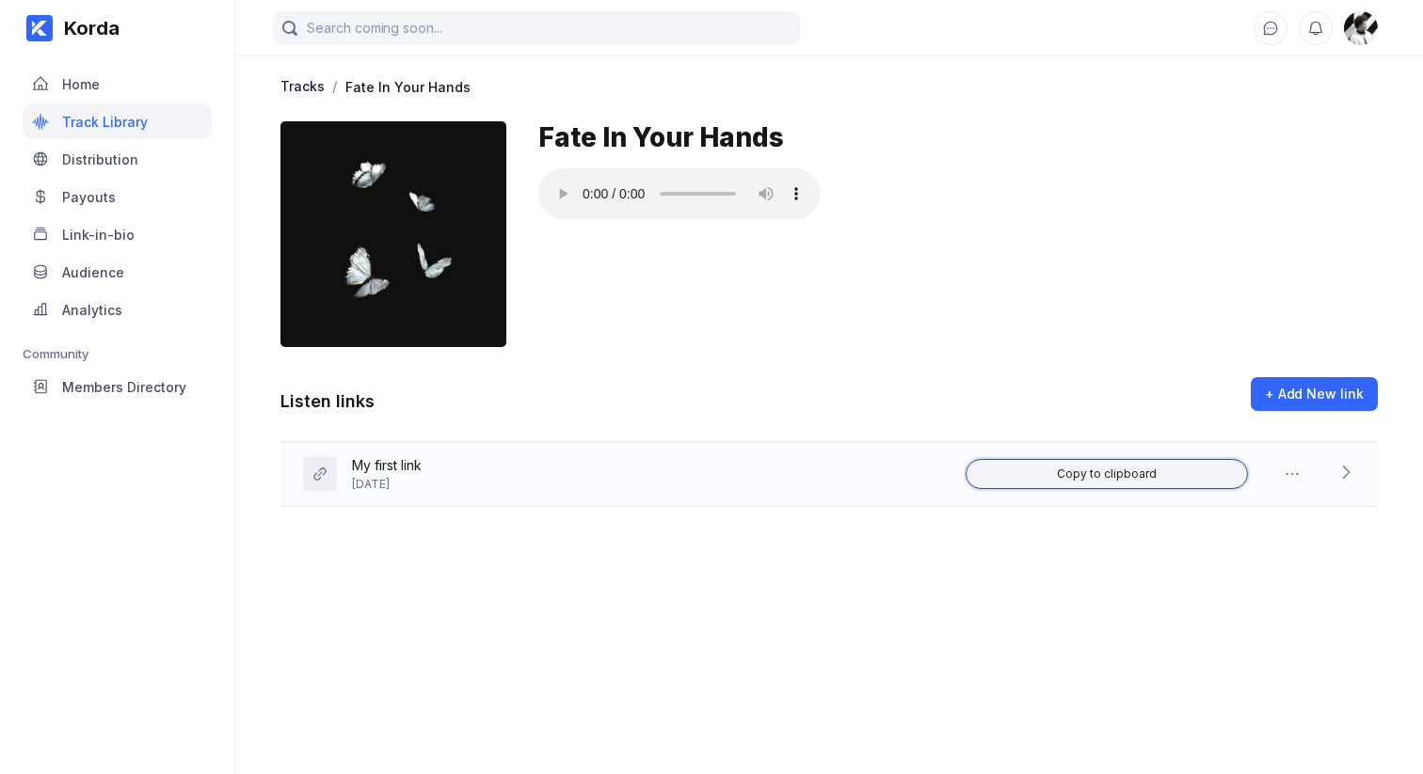
click at [1067, 484] on button "Copy to clipboard" at bounding box center [1106, 474] width 282 height 30
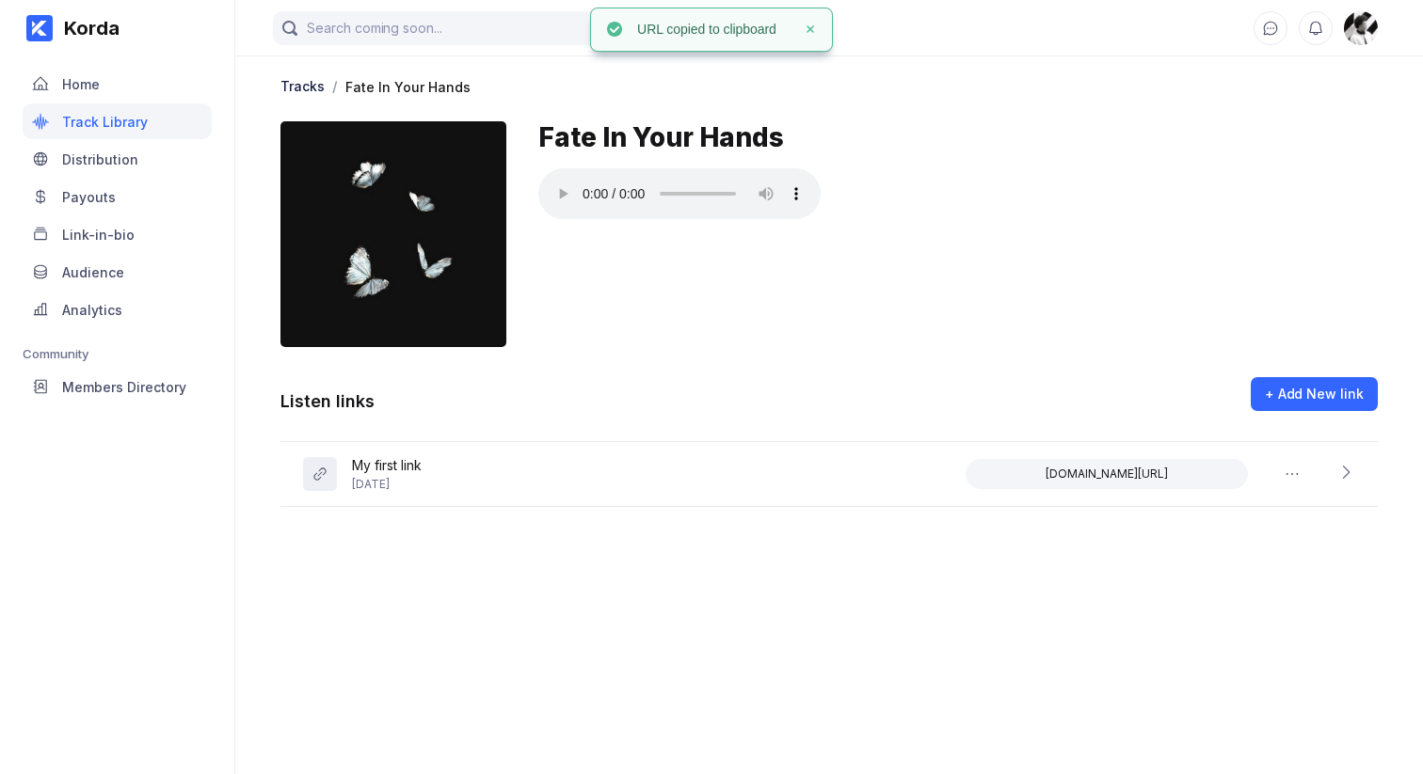
click at [922, 621] on main "Tracks / Fate In Your Hands Fate In Your Hands Listen links + Add New link My f…" at bounding box center [828, 368] width 1187 height 737
click at [1327, 395] on div "+ Add New link" at bounding box center [1314, 394] width 99 height 19
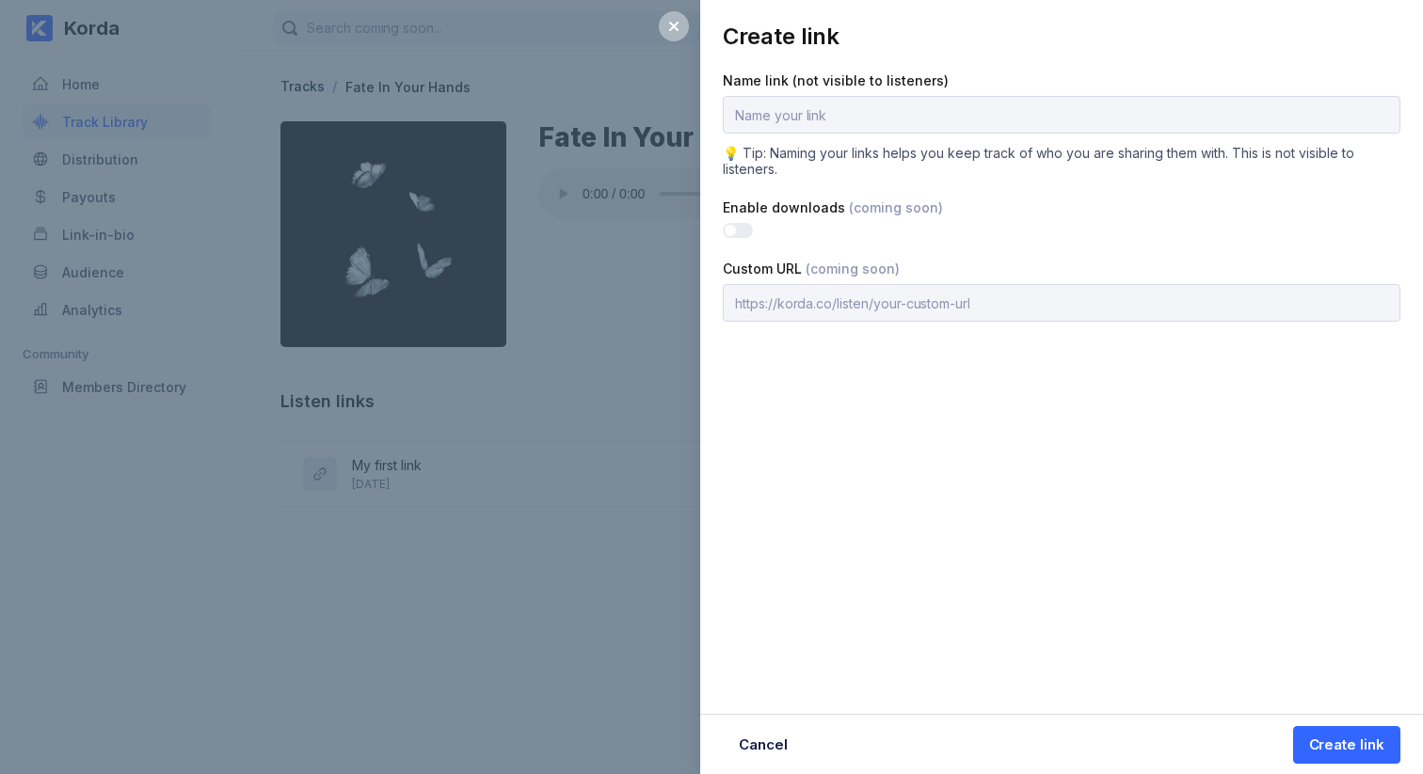
click at [577, 570] on div "Create link Name link (not visible to listeners) 💡 Tip: Naming your links helps…" at bounding box center [711, 387] width 1423 height 774
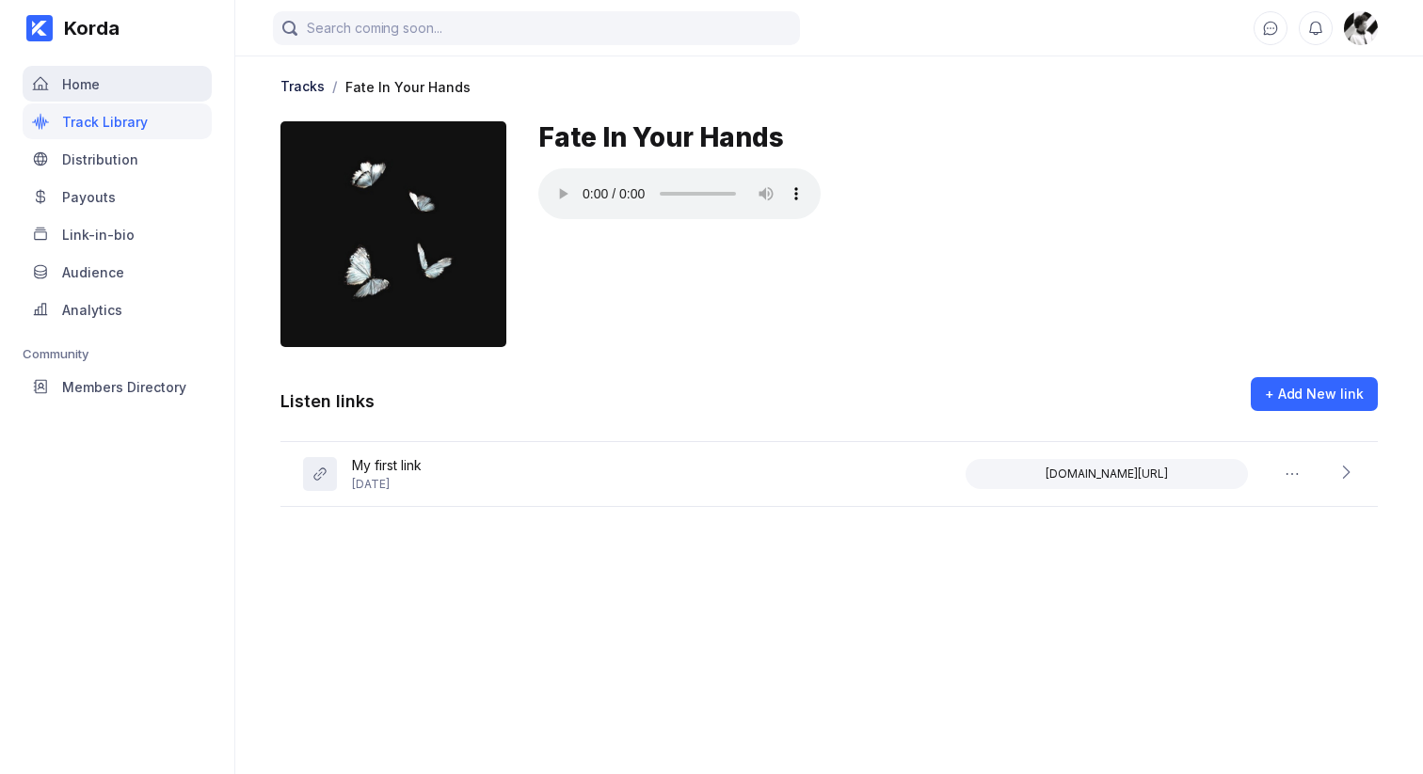
click at [113, 73] on div "Home" at bounding box center [117, 84] width 189 height 36
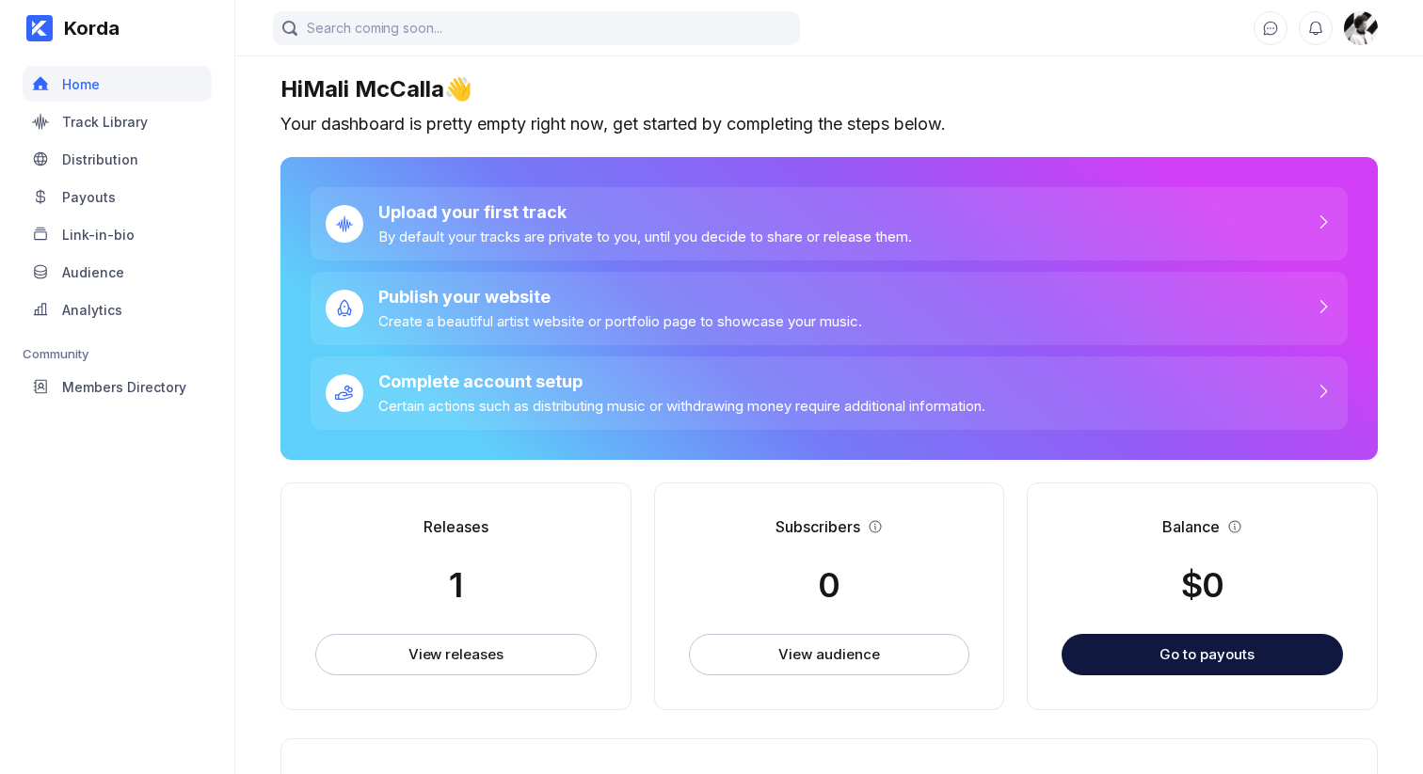
click at [164, 475] on div "Korda Home Track Library Distribution Payouts Link-in-bio Audience Analytics Co…" at bounding box center [117, 387] width 235 height 774
click at [77, 119] on div "Track Library" at bounding box center [105, 122] width 86 height 16
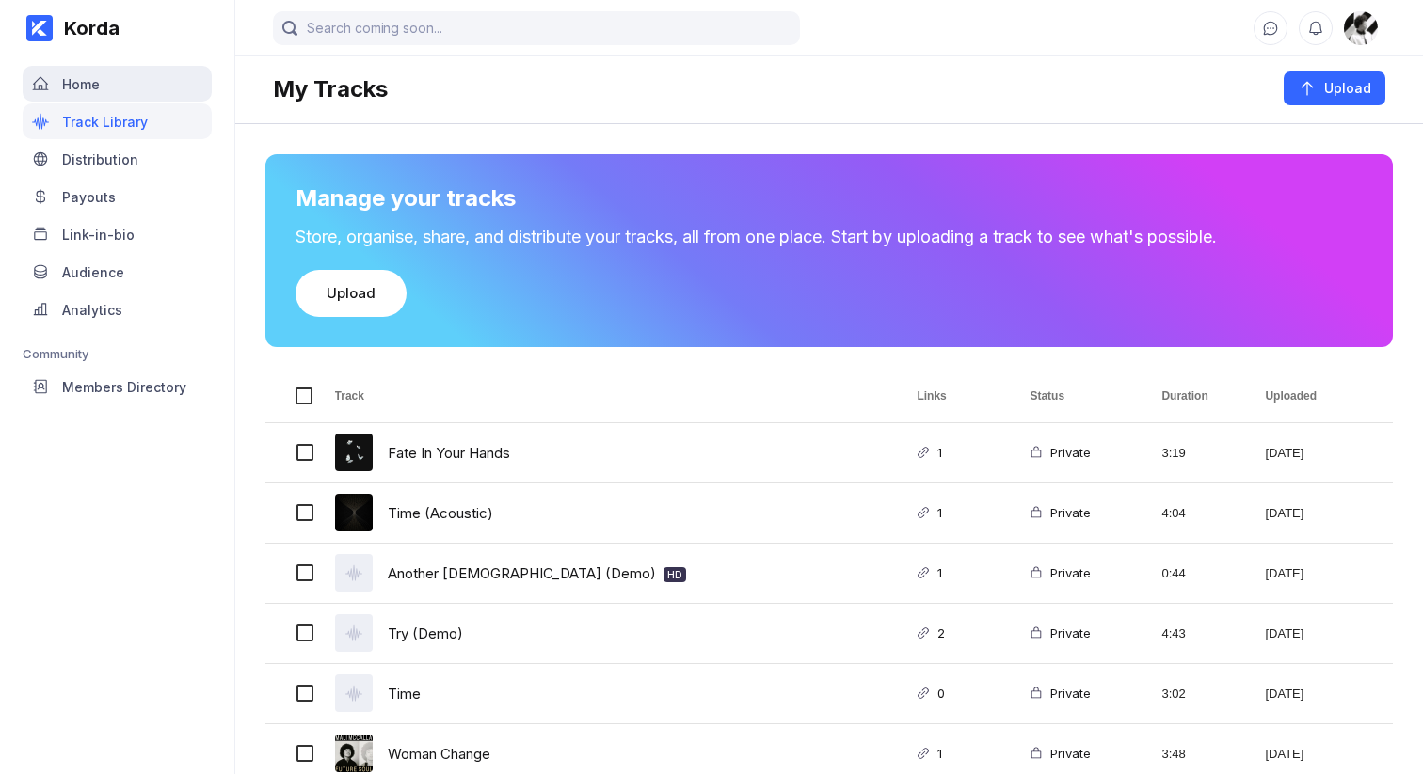
click at [98, 83] on div "Home" at bounding box center [81, 84] width 38 height 16
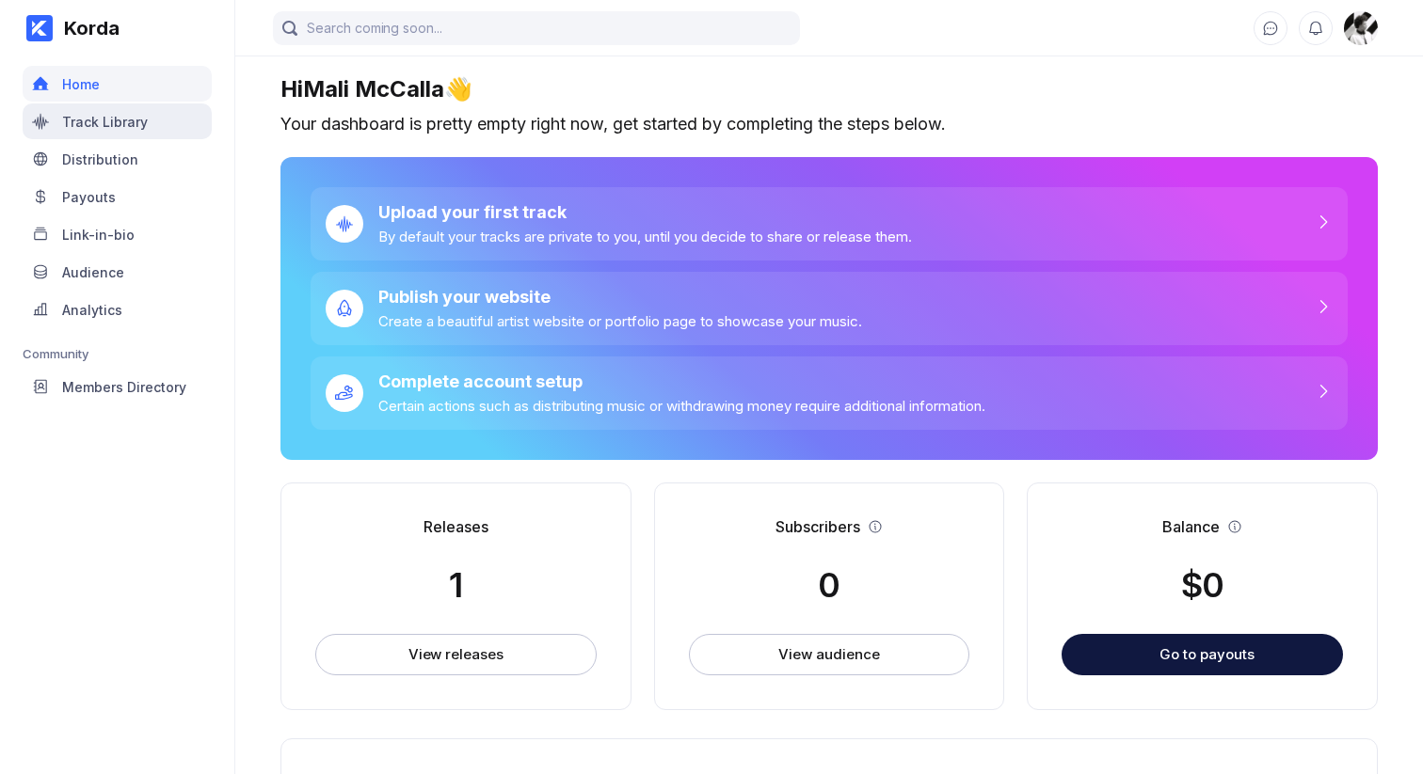
click at [108, 104] on div "Track Library" at bounding box center [117, 121] width 189 height 36
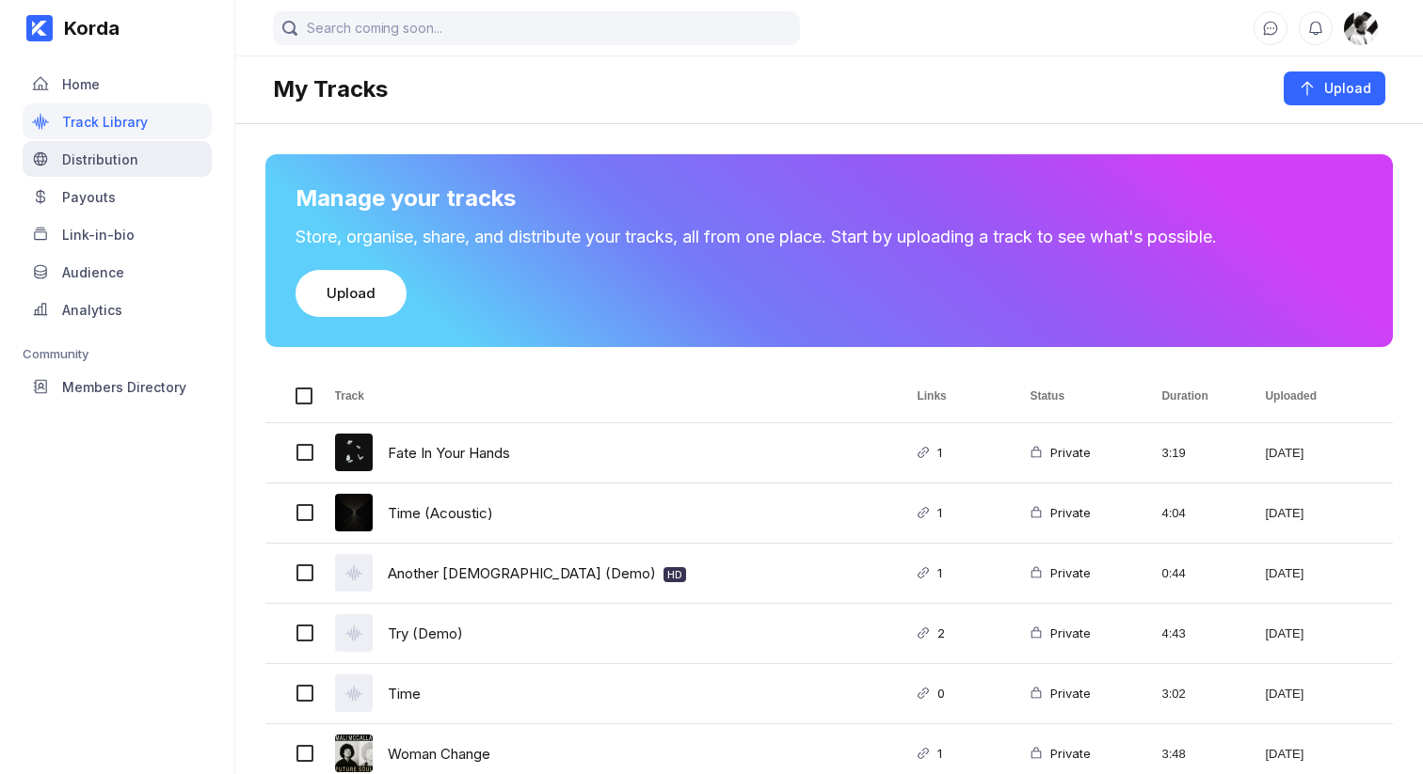
click at [122, 141] on div "Distribution" at bounding box center [117, 159] width 189 height 36
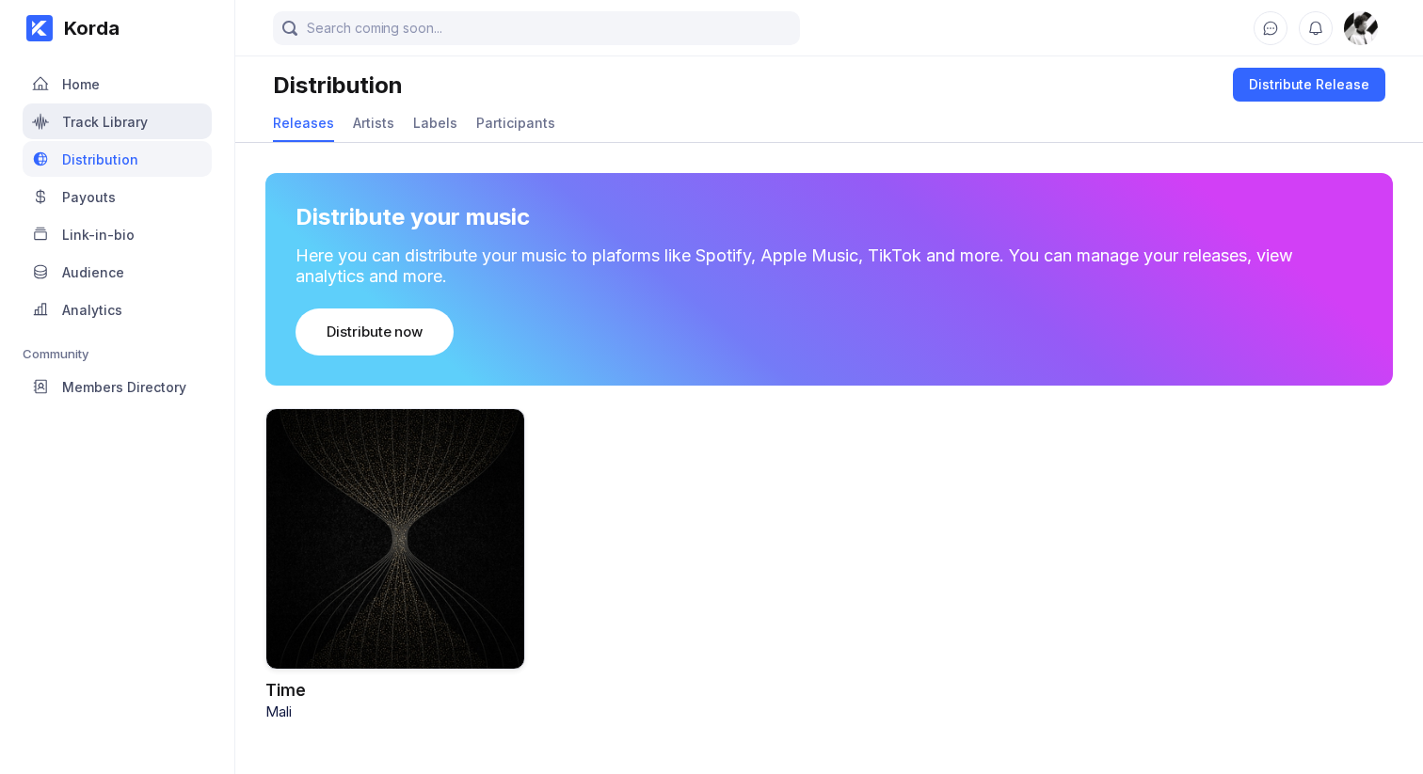
click at [112, 129] on div "Track Library" at bounding box center [117, 121] width 189 height 36
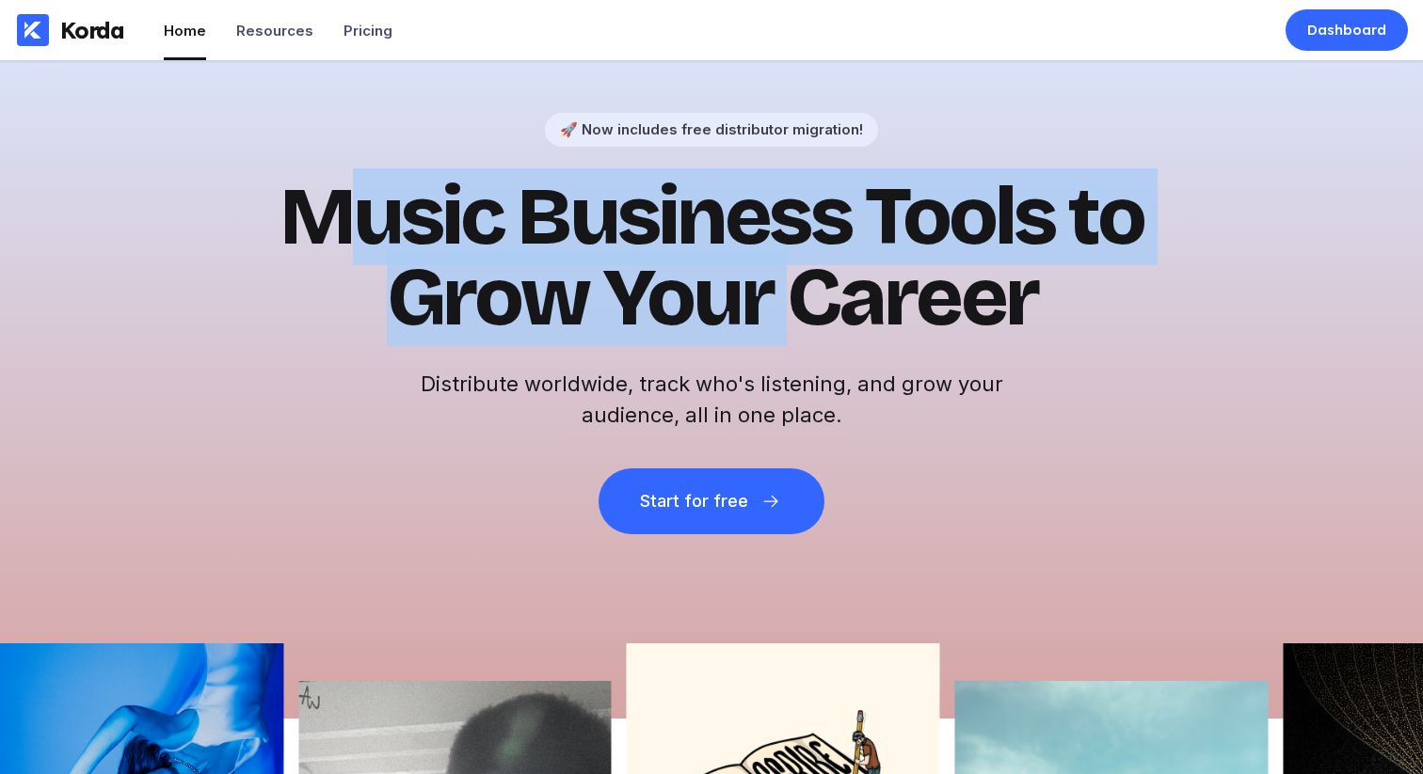
drag, startPoint x: 317, startPoint y: 209, endPoint x: 951, endPoint y: 297, distance: 640.3
click at [857, 288] on h1 "Music Business Tools to Grow Your Career" at bounding box center [711, 258] width 922 height 162
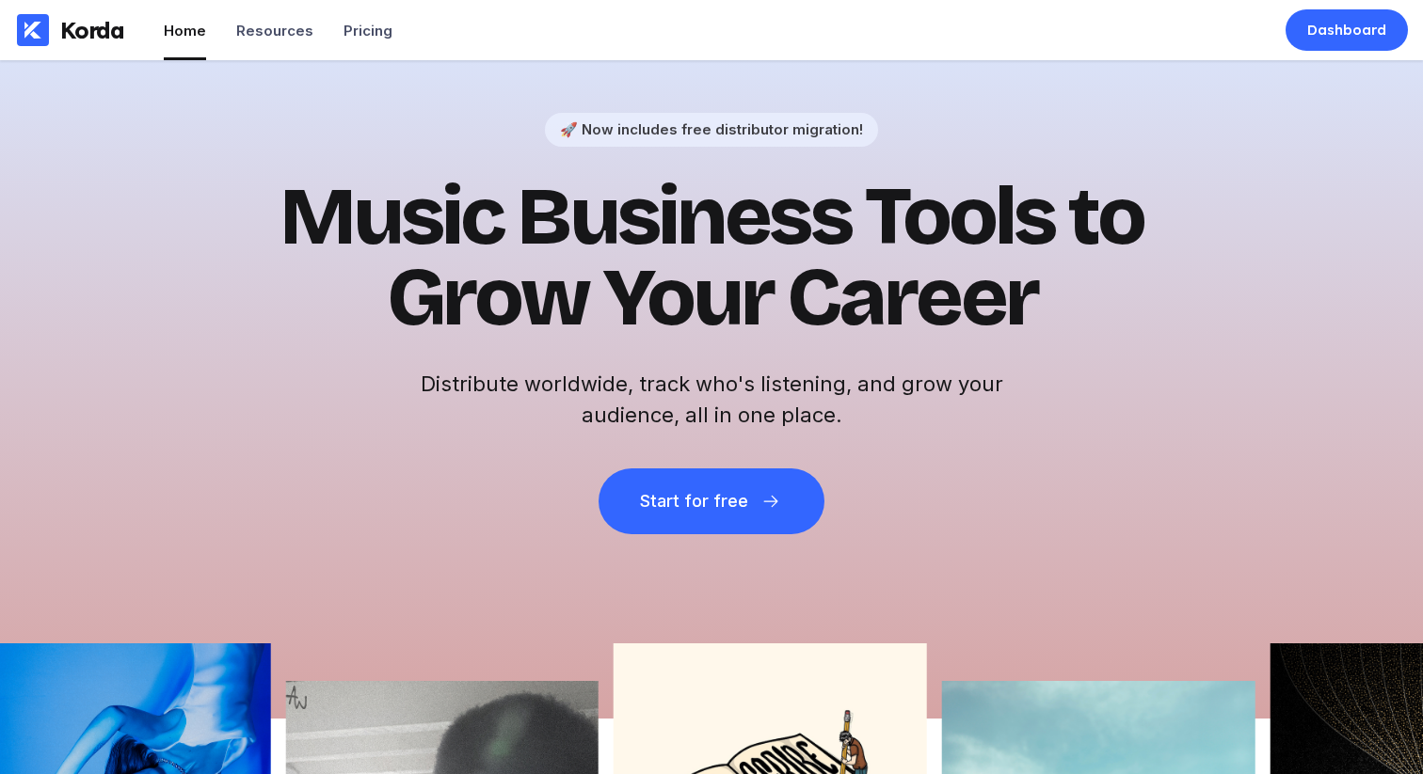
click at [1002, 309] on h1 "Music Business Tools to Grow Your Career" at bounding box center [711, 258] width 922 height 162
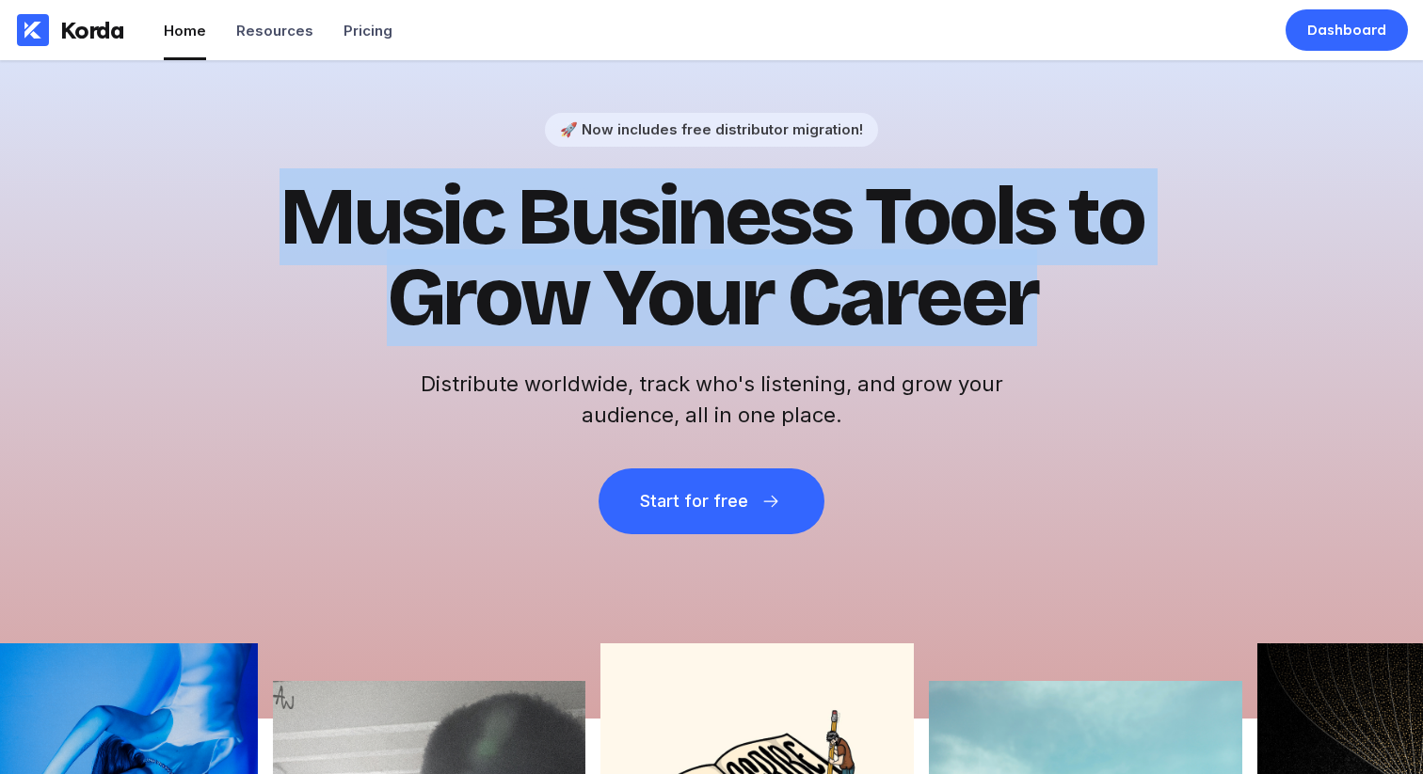
drag, startPoint x: 1074, startPoint y: 303, endPoint x: 275, endPoint y: 214, distance: 803.8
click at [276, 214] on h1 "Music Business Tools to Grow Your Career" at bounding box center [711, 258] width 922 height 162
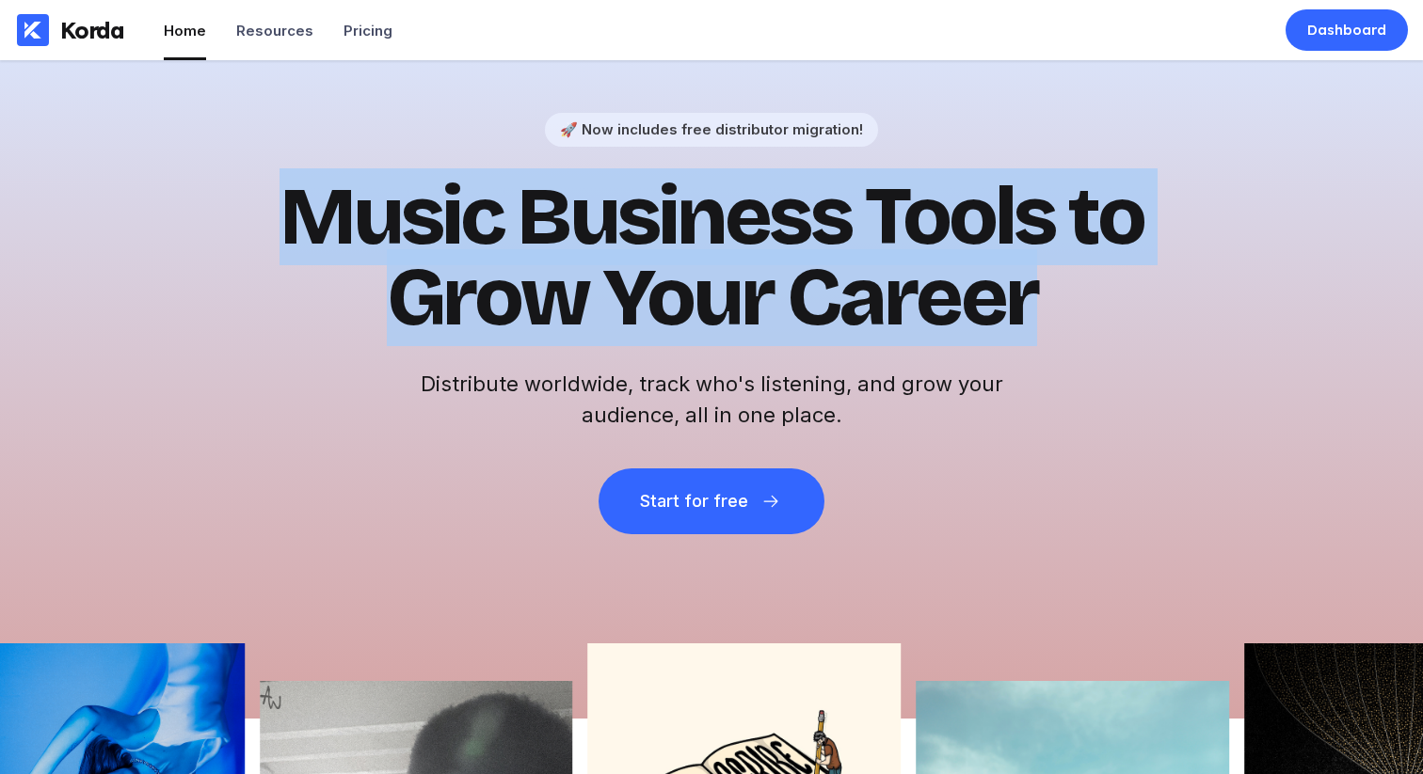
click at [269, 214] on h1 "Music Business Tools to Grow Your Career" at bounding box center [711, 258] width 922 height 162
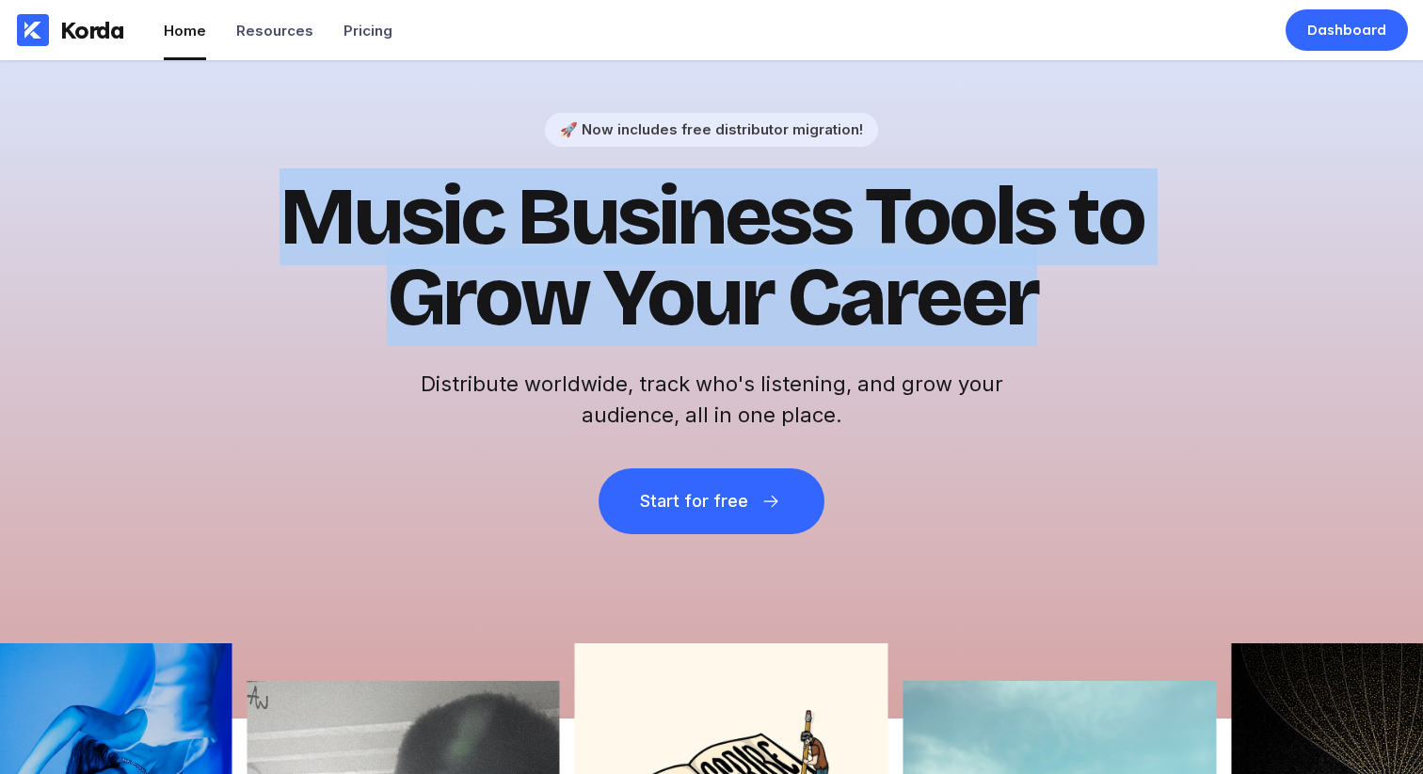
drag, startPoint x: 255, startPoint y: 196, endPoint x: 1376, endPoint y: 338, distance: 1129.6
click at [1376, 338] on div "🚀 Now includes free distributor migration! Music Business Tools to Grow Your Ca…" at bounding box center [711, 389] width 1423 height 659
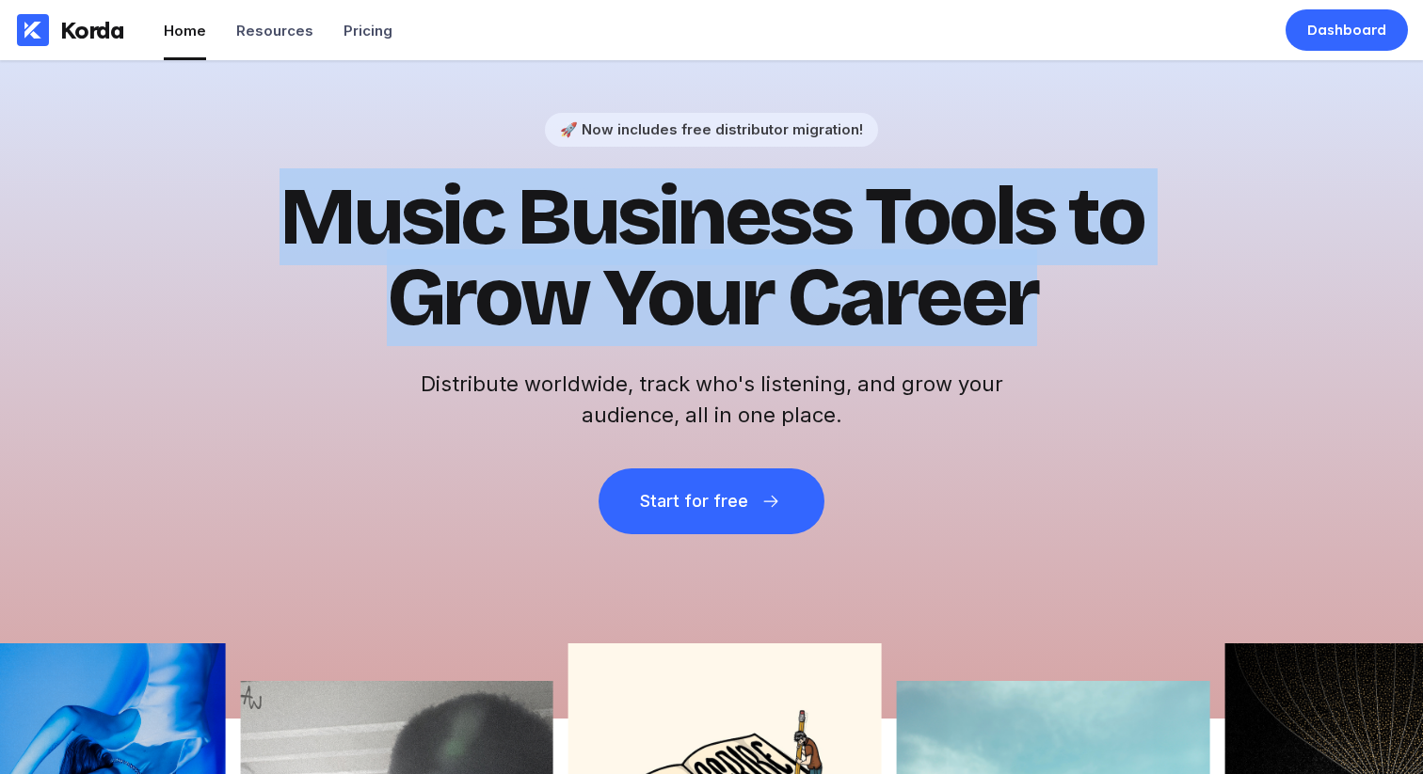
drag, startPoint x: 1376, startPoint y: 338, endPoint x: 1290, endPoint y: 327, distance: 86.2
click at [1375, 338] on div "🚀 Now includes free distributor migration! Music Business Tools to Grow Your Ca…" at bounding box center [711, 389] width 1423 height 659
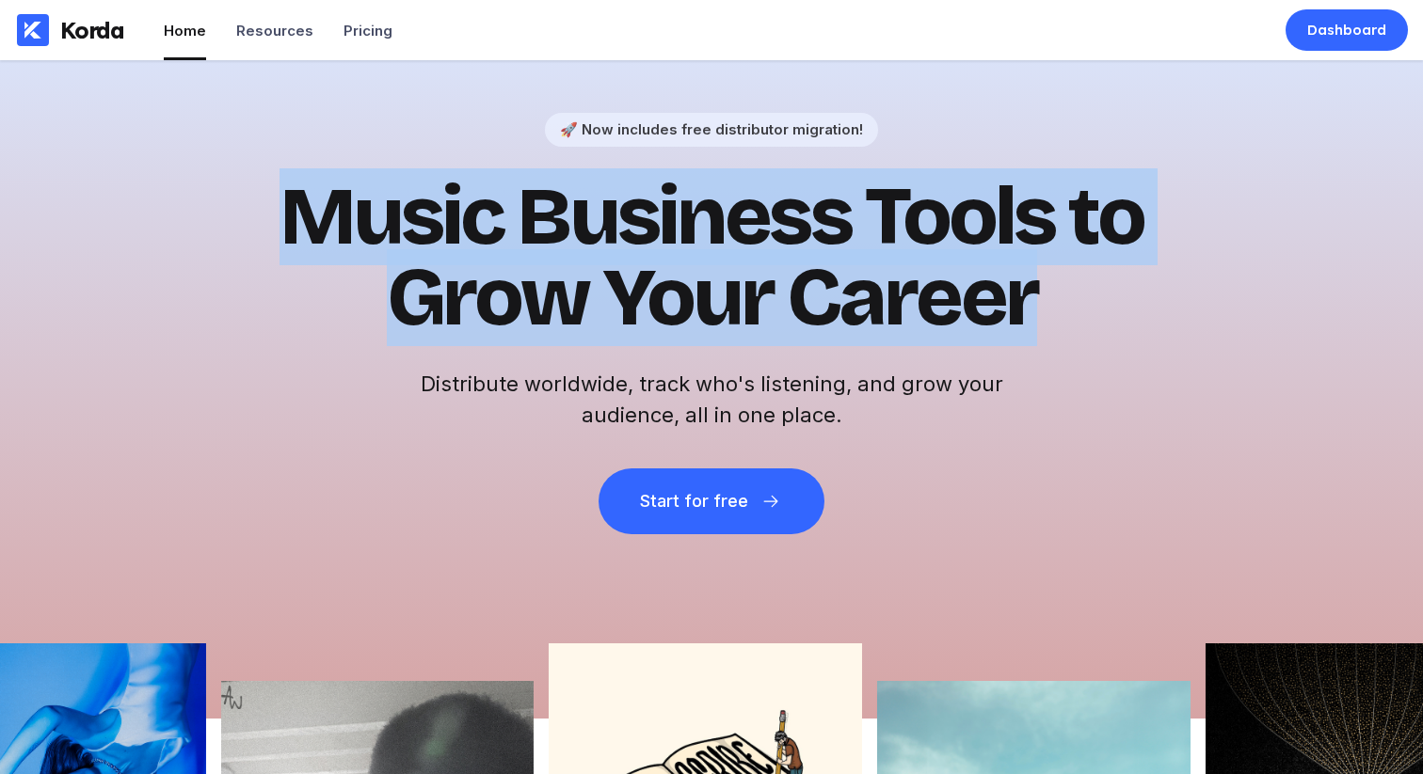
drag, startPoint x: 1228, startPoint y: 325, endPoint x: 272, endPoint y: 231, distance: 960.6
click at [291, 233] on div "🚀 Now includes free distributor migration! Music Business Tools to Grow Your Ca…" at bounding box center [711, 389] width 1423 height 659
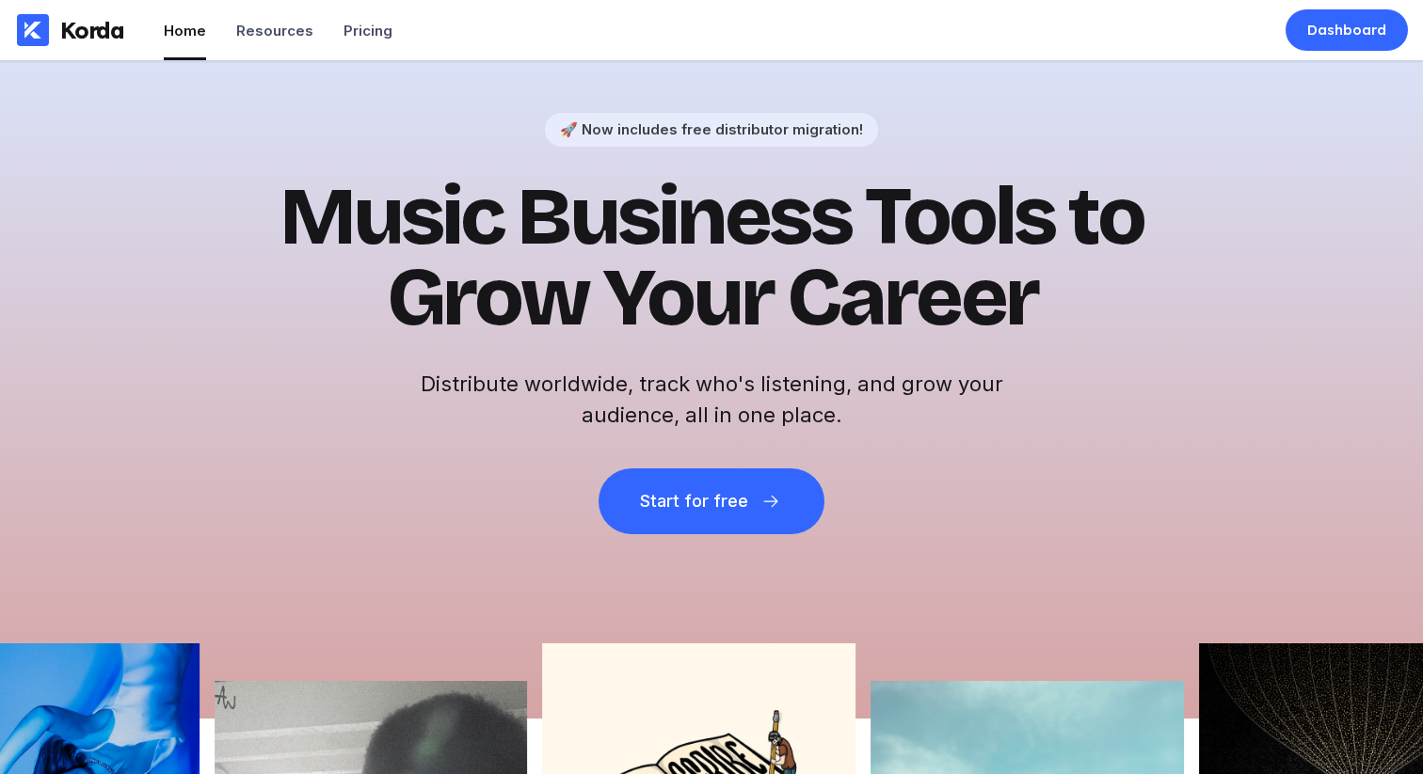
drag, startPoint x: 269, startPoint y: 231, endPoint x: 217, endPoint y: 213, distance: 54.8
click at [262, 230] on h1 "Music Business Tools to Grow Your Career" at bounding box center [711, 258] width 922 height 162
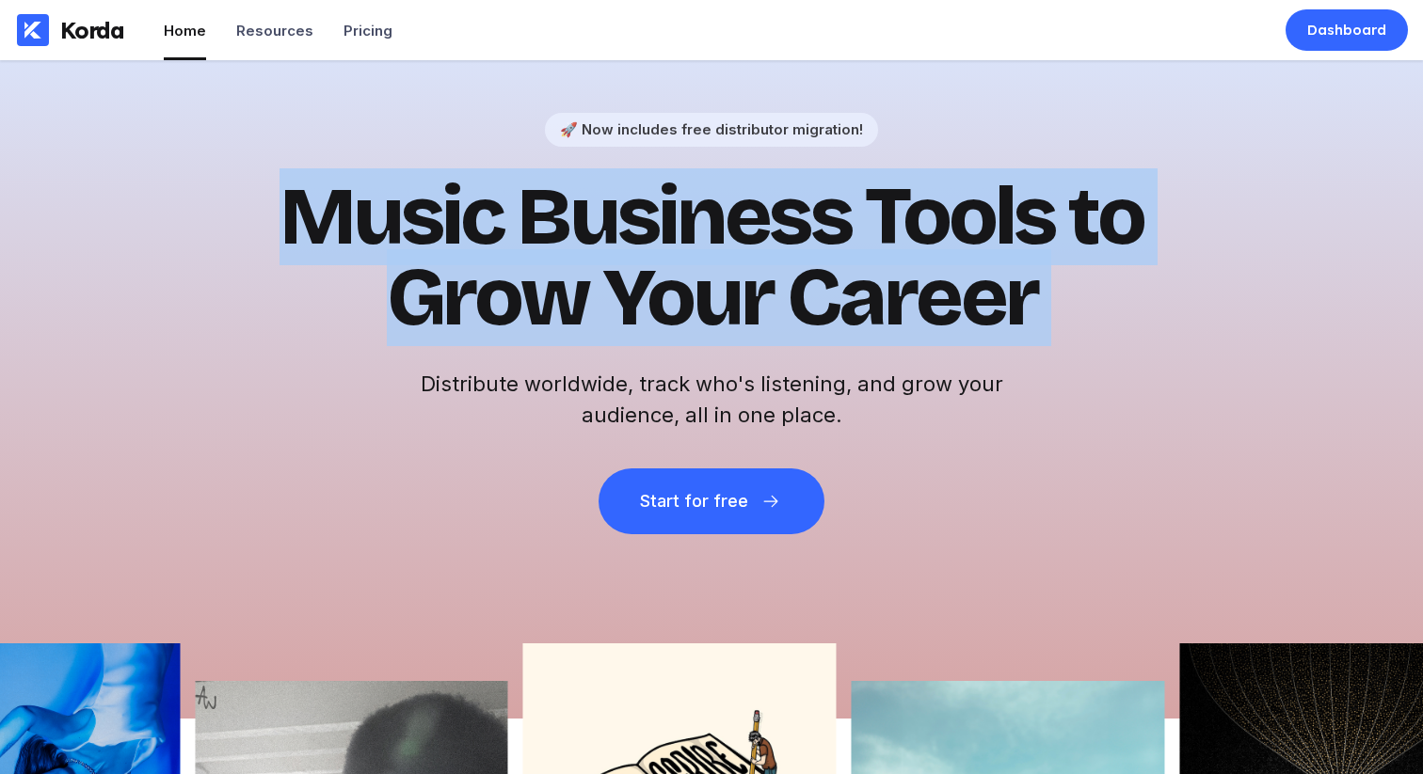
drag, startPoint x: 205, startPoint y: 207, endPoint x: 1313, endPoint y: 395, distance: 1123.3
click at [1084, 378] on div "🚀 Now includes free distributor migration! Music Business Tools to Grow Your Ca…" at bounding box center [711, 389] width 1423 height 659
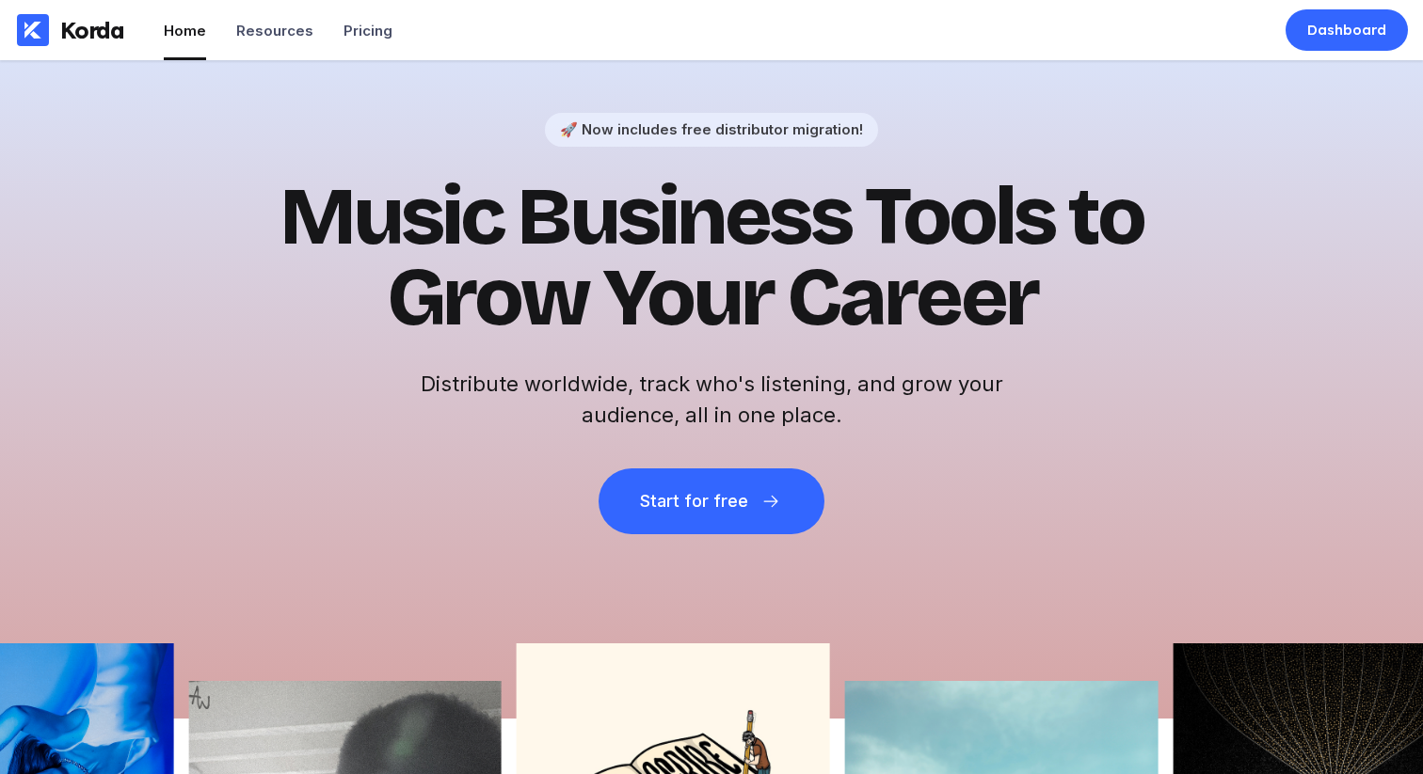
click at [1313, 396] on div "🚀 Now includes free distributor migration! Music Business Tools to Grow Your Ca…" at bounding box center [711, 389] width 1423 height 659
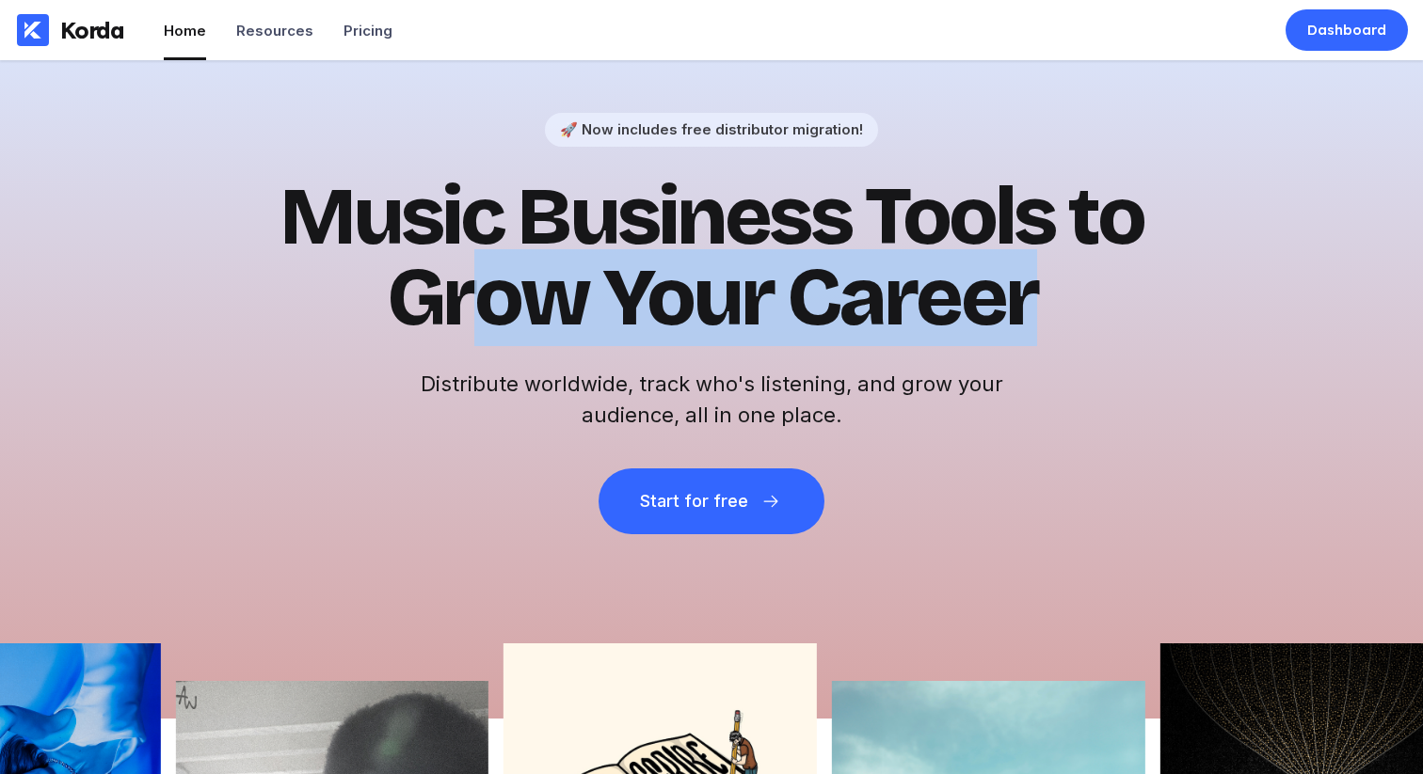
drag, startPoint x: 1205, startPoint y: 369, endPoint x: 475, endPoint y: 269, distance: 736.9
click at [482, 269] on div "🚀 Now includes free distributor migration! Music Business Tools to Grow Your Ca…" at bounding box center [711, 389] width 1423 height 659
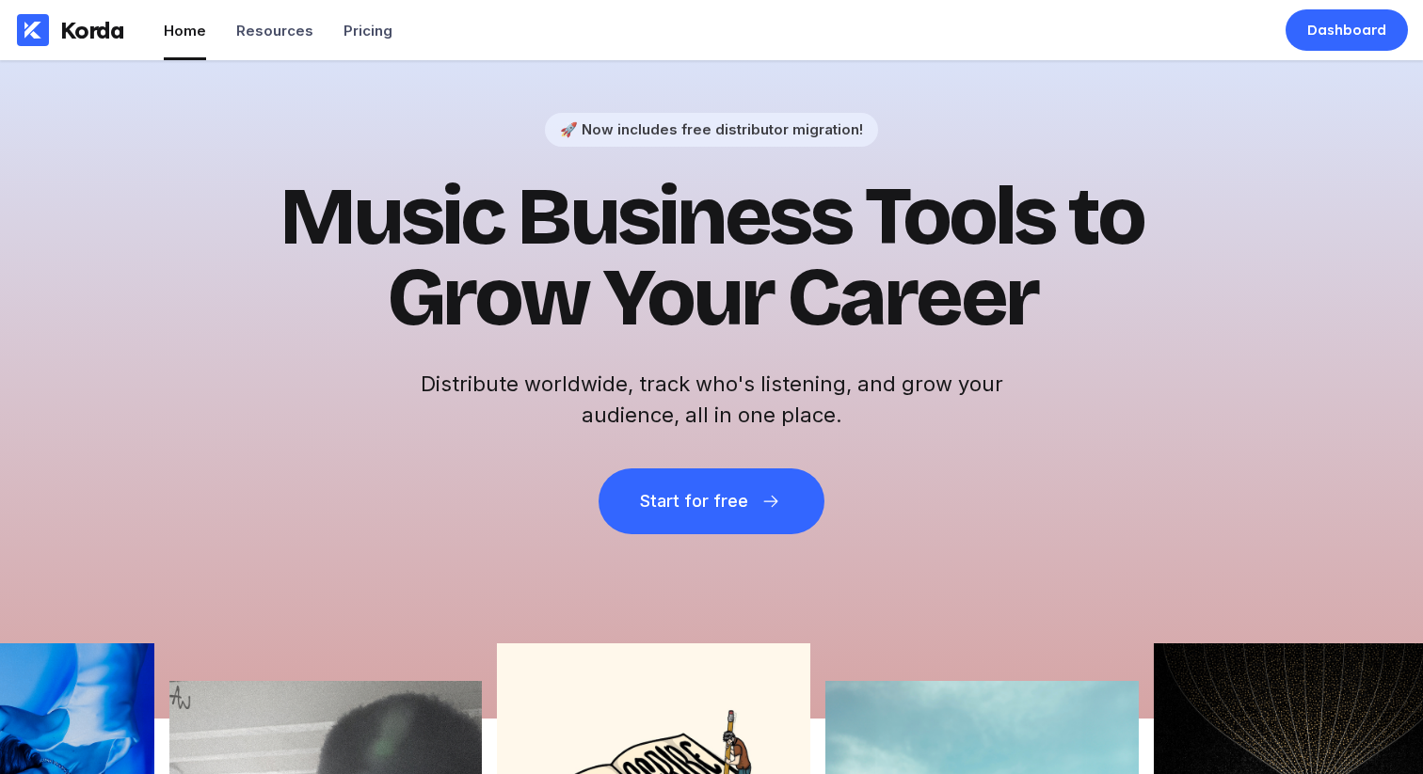
drag, startPoint x: 414, startPoint y: 271, endPoint x: 383, endPoint y: 265, distance: 31.6
click at [408, 271] on h1 "Music Business Tools to Grow Your Career" at bounding box center [711, 258] width 922 height 162
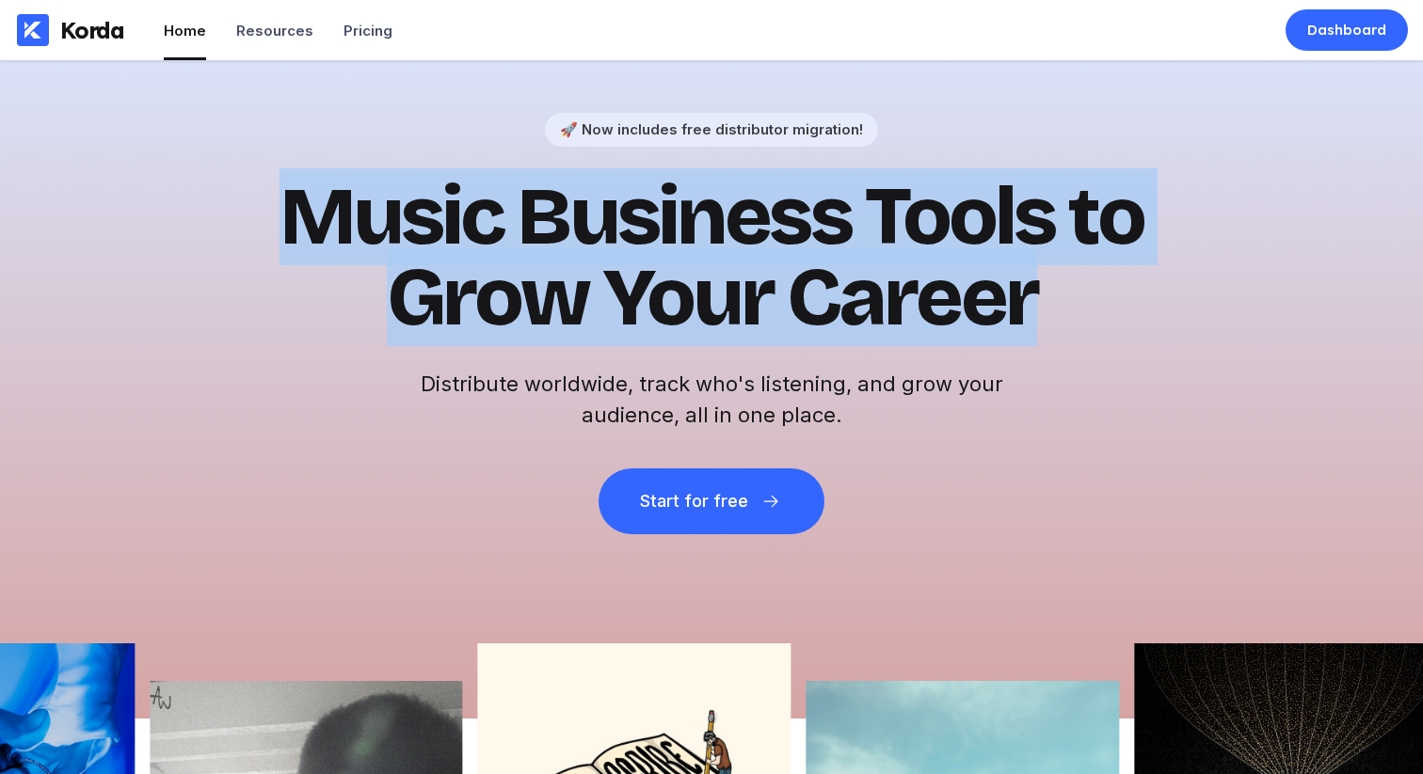
drag, startPoint x: 244, startPoint y: 201, endPoint x: 1186, endPoint y: 423, distance: 968.6
click at [1186, 423] on div "🚀 Now includes free distributor migration! Music Business Tools to Grow Your Ca…" at bounding box center [711, 389] width 1423 height 659
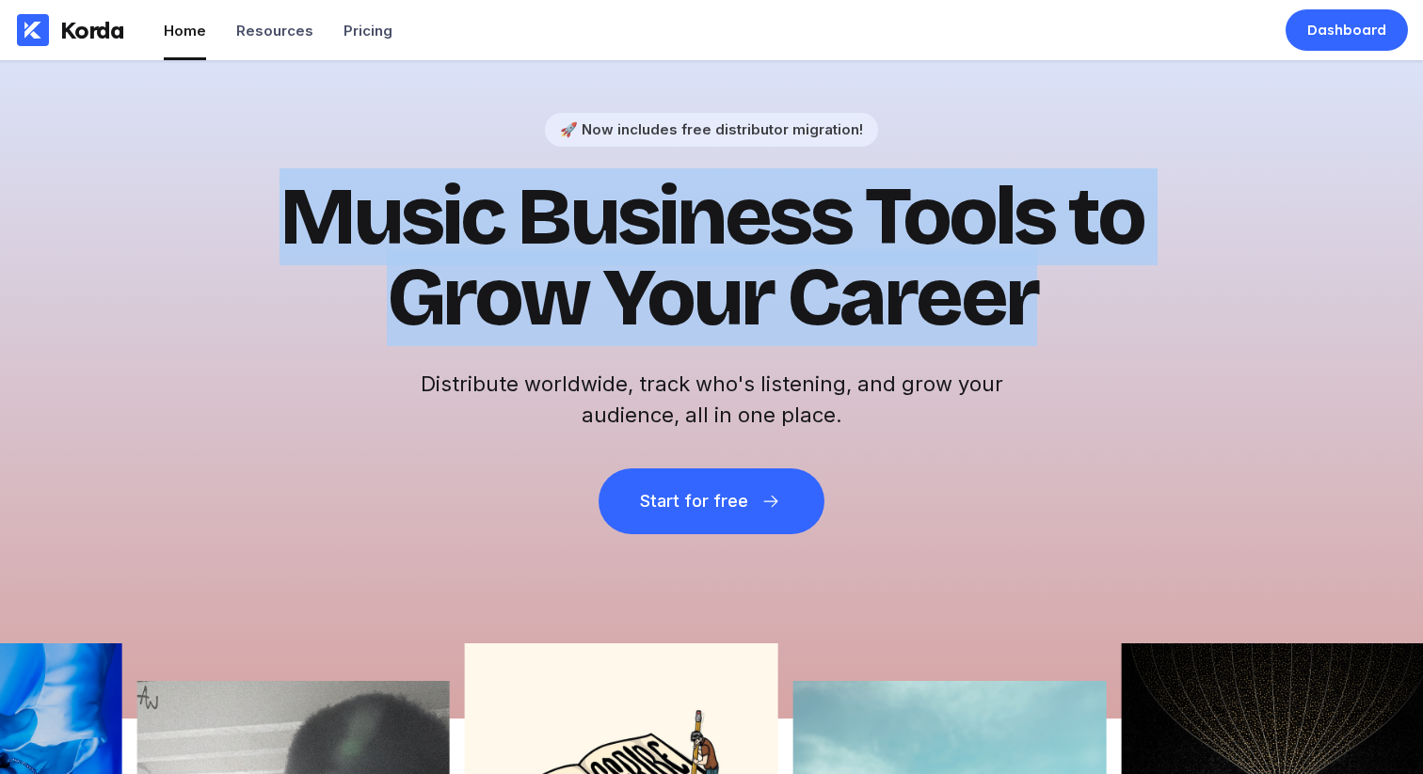
click at [1110, 388] on div "🚀 Now includes free distributor migration! Music Business Tools to Grow Your Ca…" at bounding box center [711, 324] width 922 height 422
